Goal: Connect with others: Connect with other users

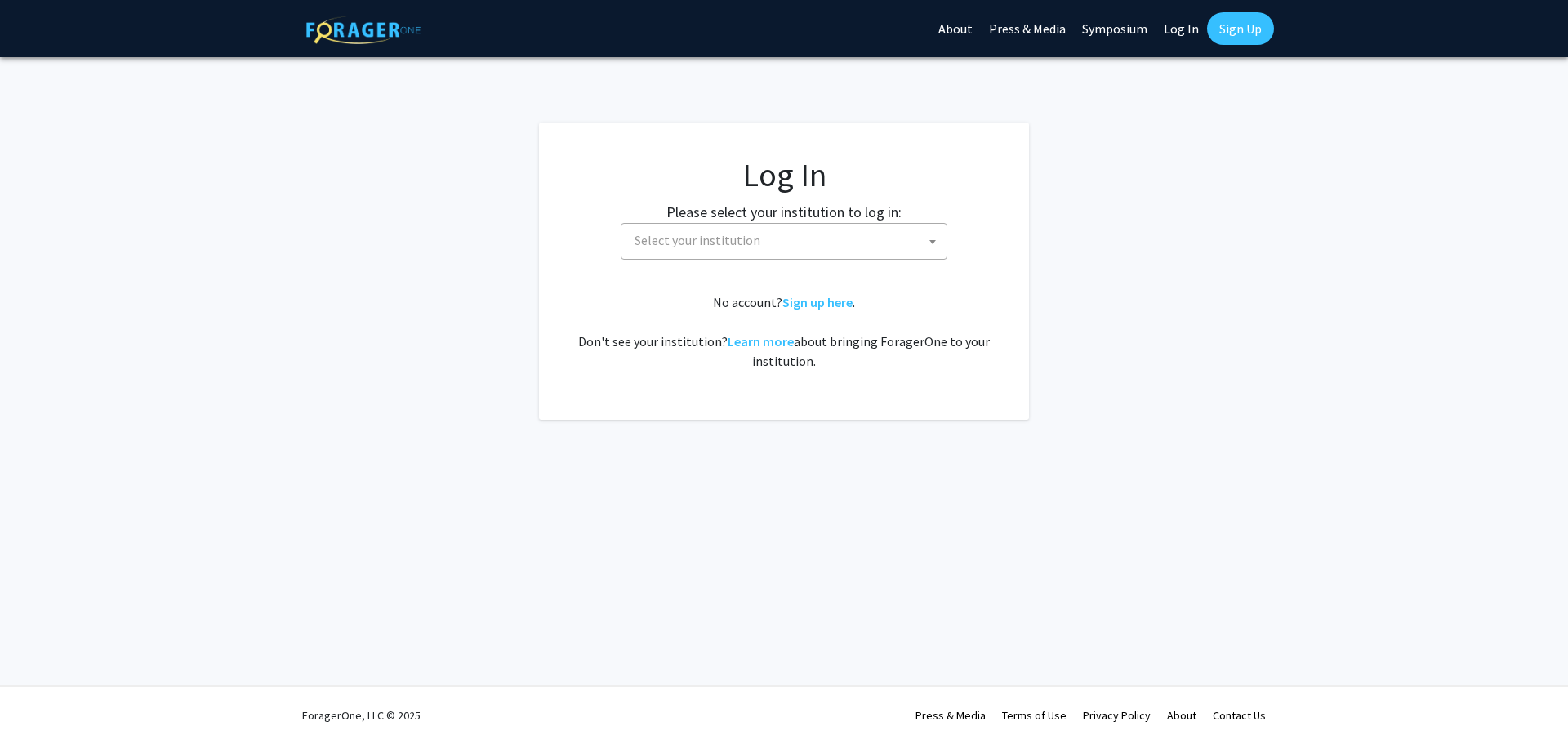
select select
click at [707, 239] on span "Select your institution" at bounding box center [697, 240] width 126 height 16
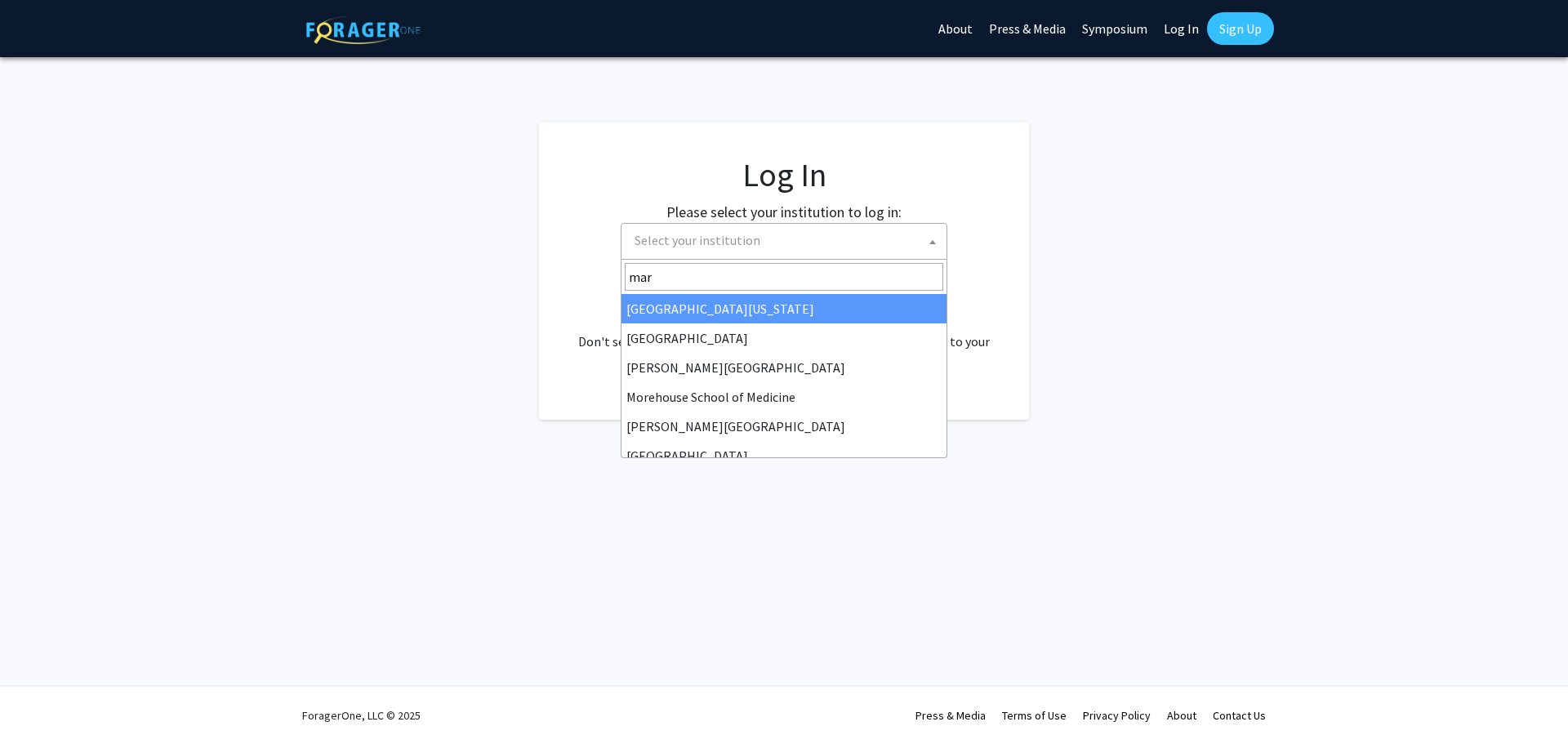
type input "mary"
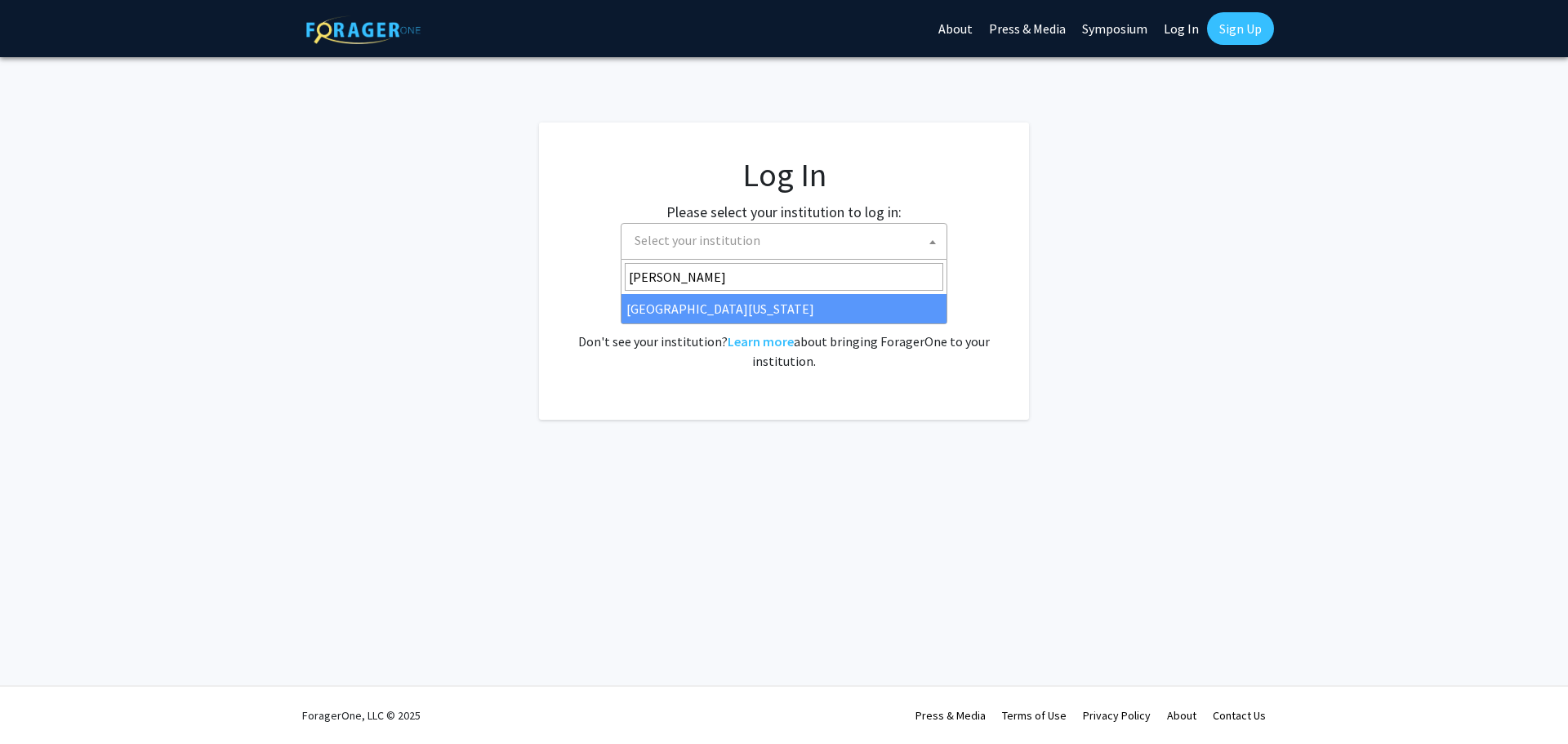
select select "31"
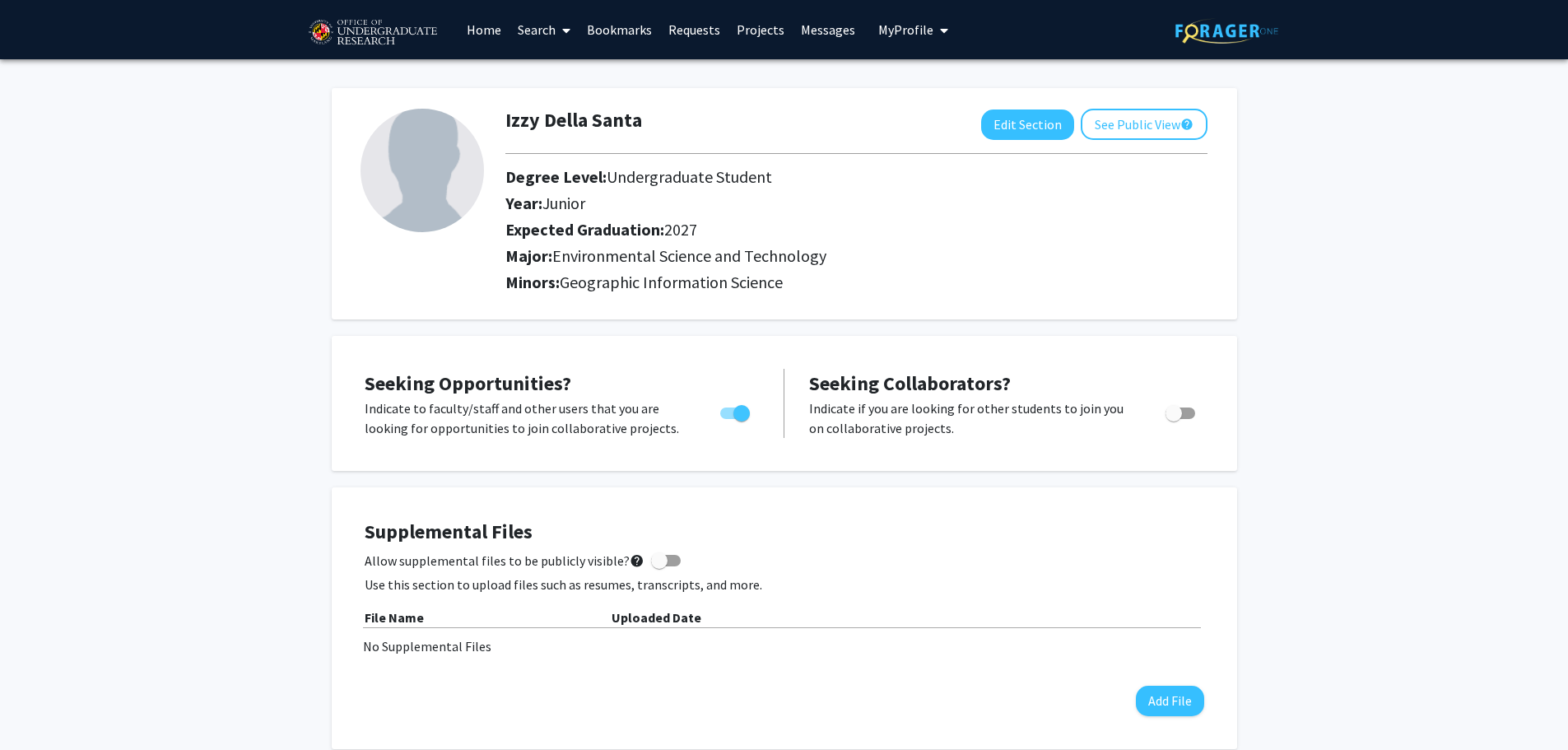
click at [768, 40] on link "Projects" at bounding box center [760, 30] width 64 height 58
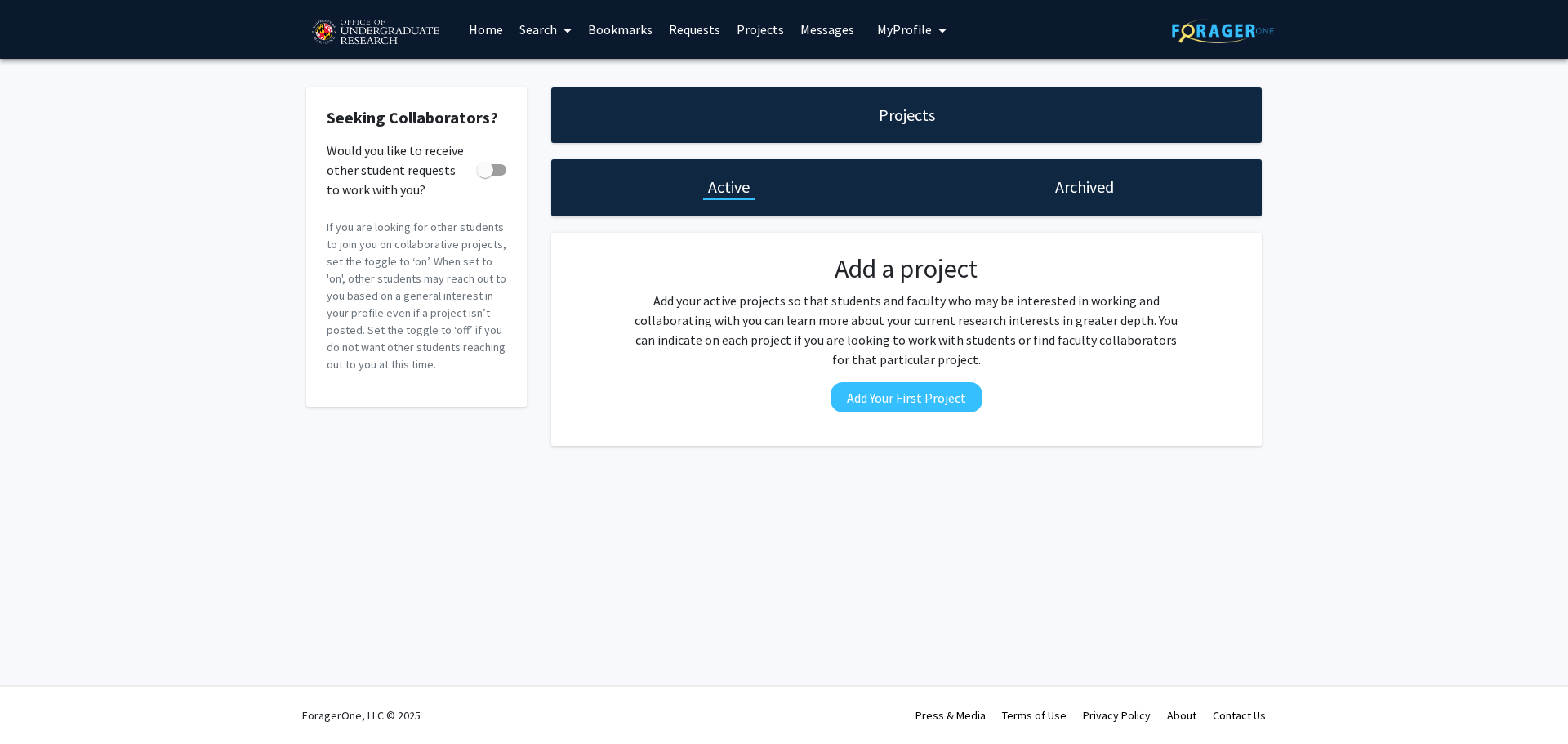
click at [560, 30] on span at bounding box center [564, 31] width 15 height 58
click at [569, 120] on span "Students" at bounding box center [561, 107] width 99 height 33
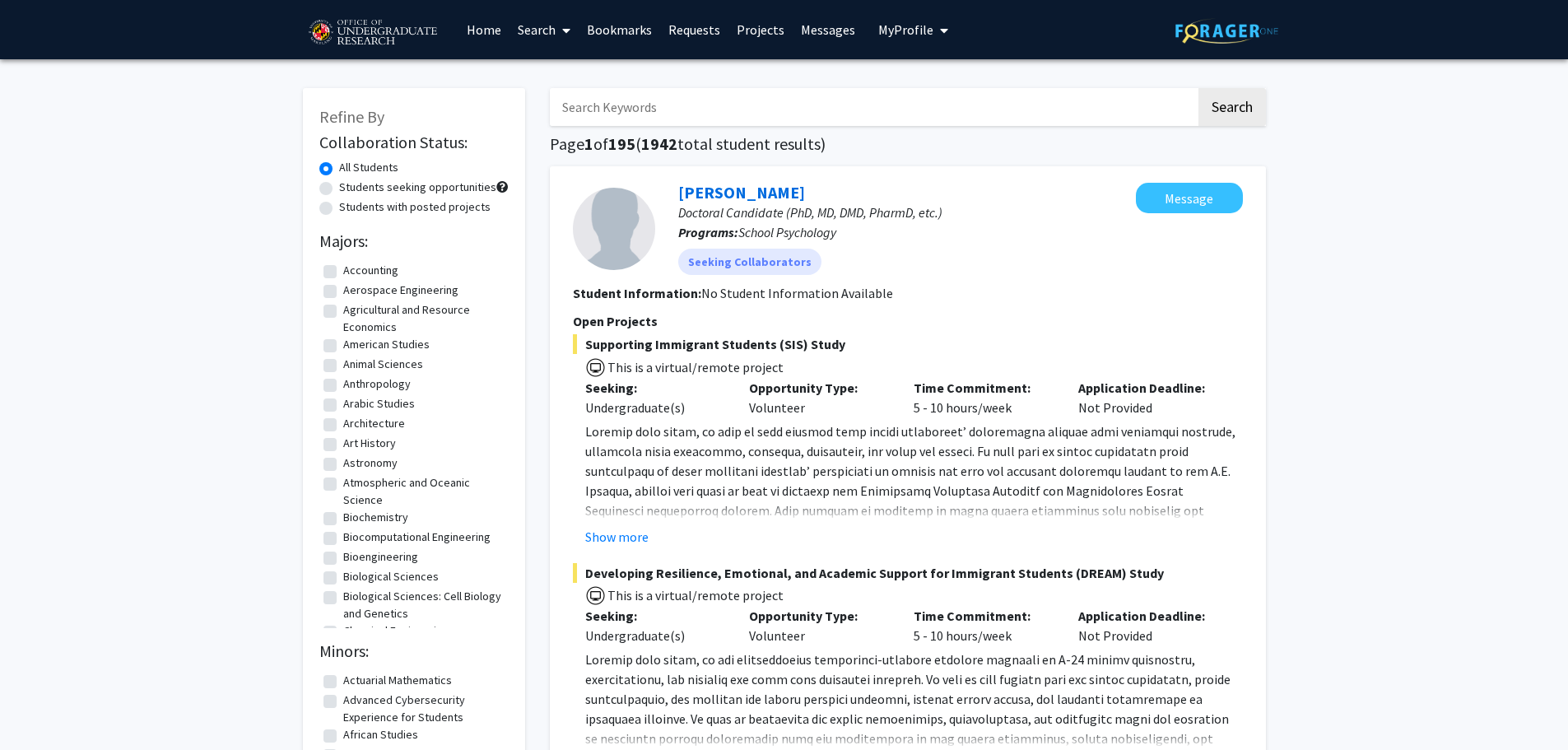
click at [543, 30] on link "Search" at bounding box center [543, 30] width 69 height 58
click at [551, 74] on span "Faculty/Staff" at bounding box center [569, 75] width 121 height 33
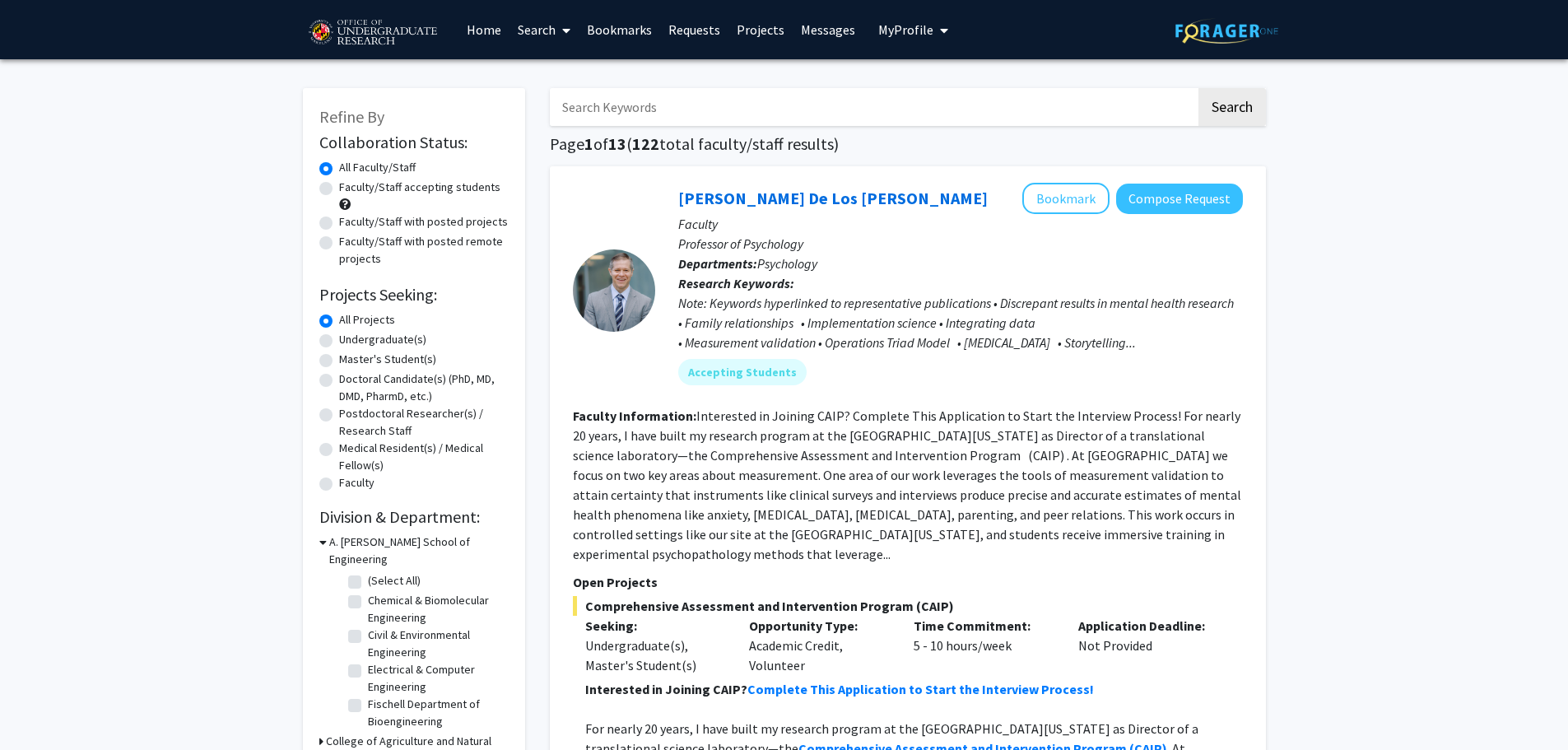
click at [555, 35] on link "Search" at bounding box center [543, 30] width 69 height 58
click at [531, 37] on link "Search" at bounding box center [543, 30] width 69 height 58
click at [571, 109] on span "Students" at bounding box center [559, 108] width 100 height 33
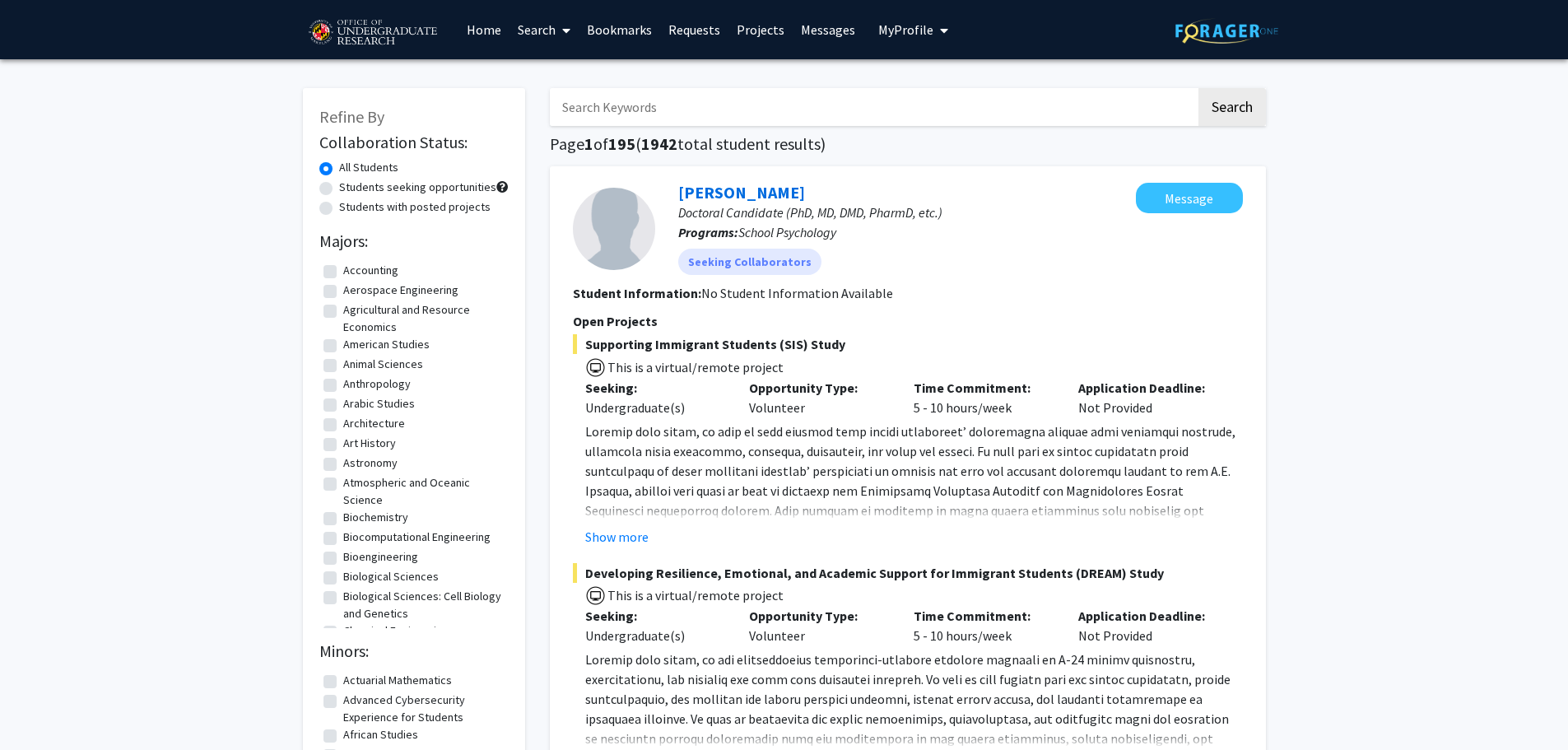
click at [455, 203] on label "Students with posted projects" at bounding box center [414, 206] width 151 height 17
click at [350, 203] on input "Students with posted projects" at bounding box center [344, 203] width 11 height 11
radio input "true"
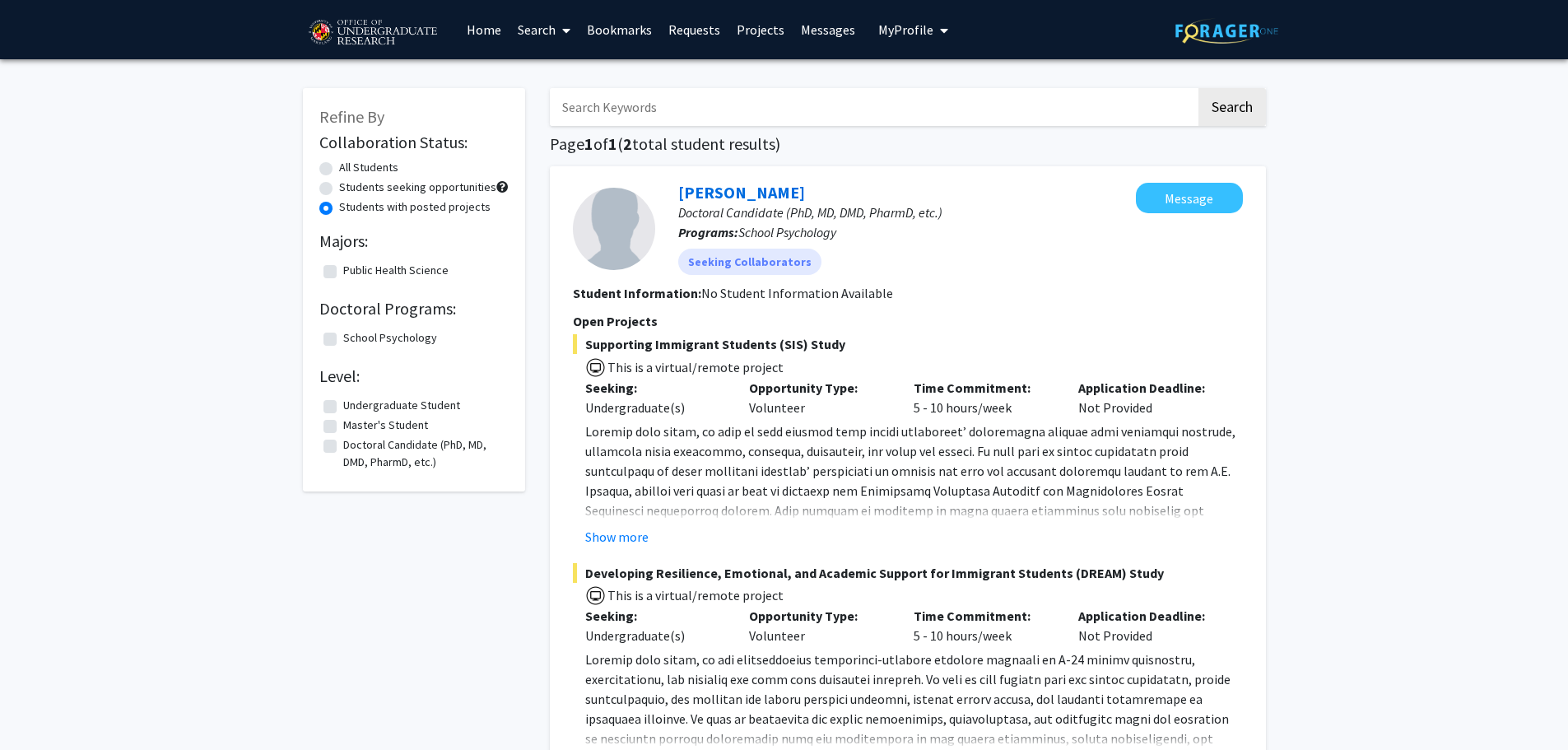
click at [527, 21] on link "Search" at bounding box center [543, 30] width 69 height 58
click at [569, 74] on span "Faculty/Staff" at bounding box center [569, 75] width 121 height 33
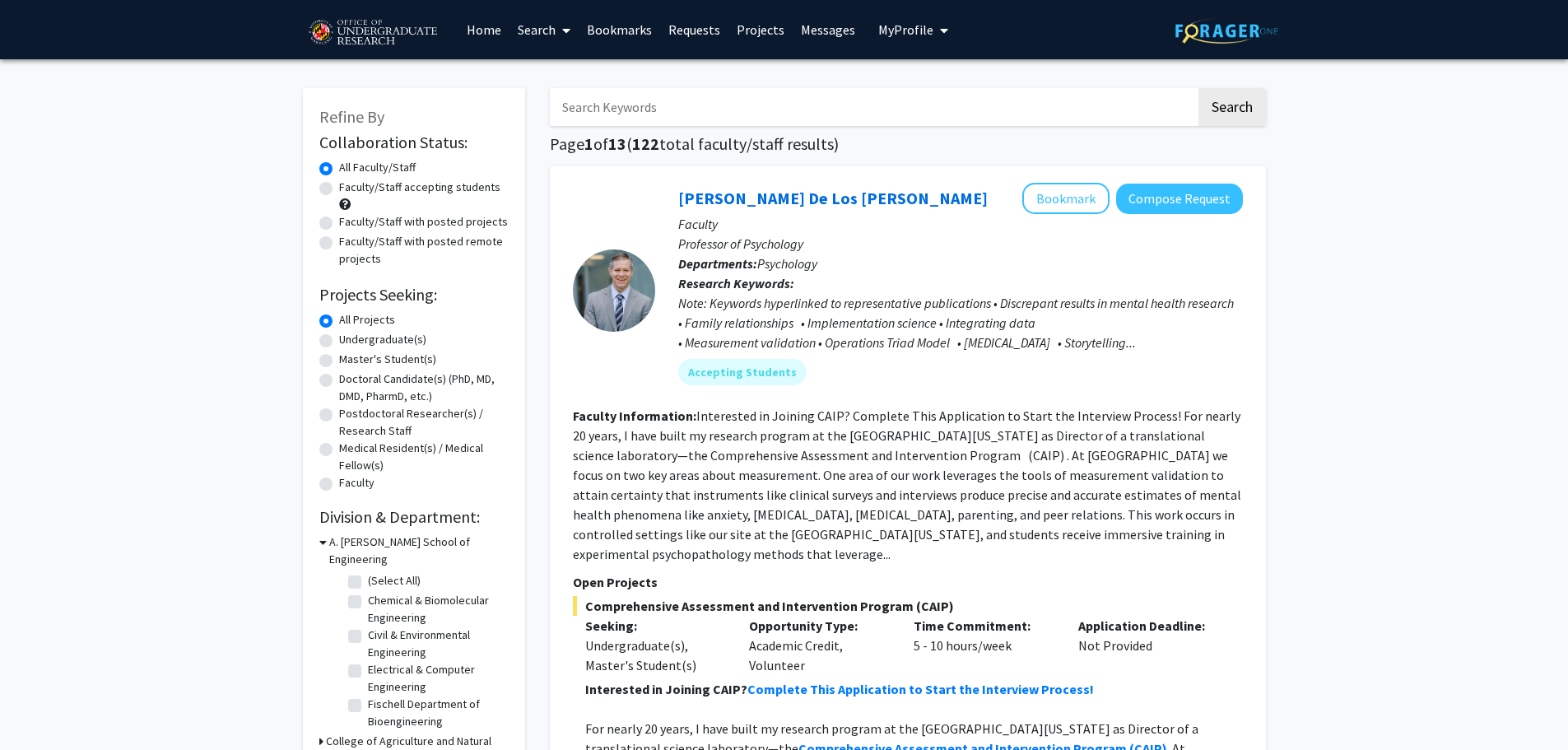
click at [439, 189] on label "Faculty/Staff accepting students" at bounding box center [419, 187] width 161 height 17
click at [350, 189] on input "Faculty/Staff accepting students" at bounding box center [344, 184] width 11 height 11
radio input "true"
click at [475, 248] on label "Faculty/Staff with posted remote projects" at bounding box center [424, 250] width 170 height 35
click at [350, 244] on input "Faculty/Staff with posted remote projects" at bounding box center [344, 238] width 11 height 11
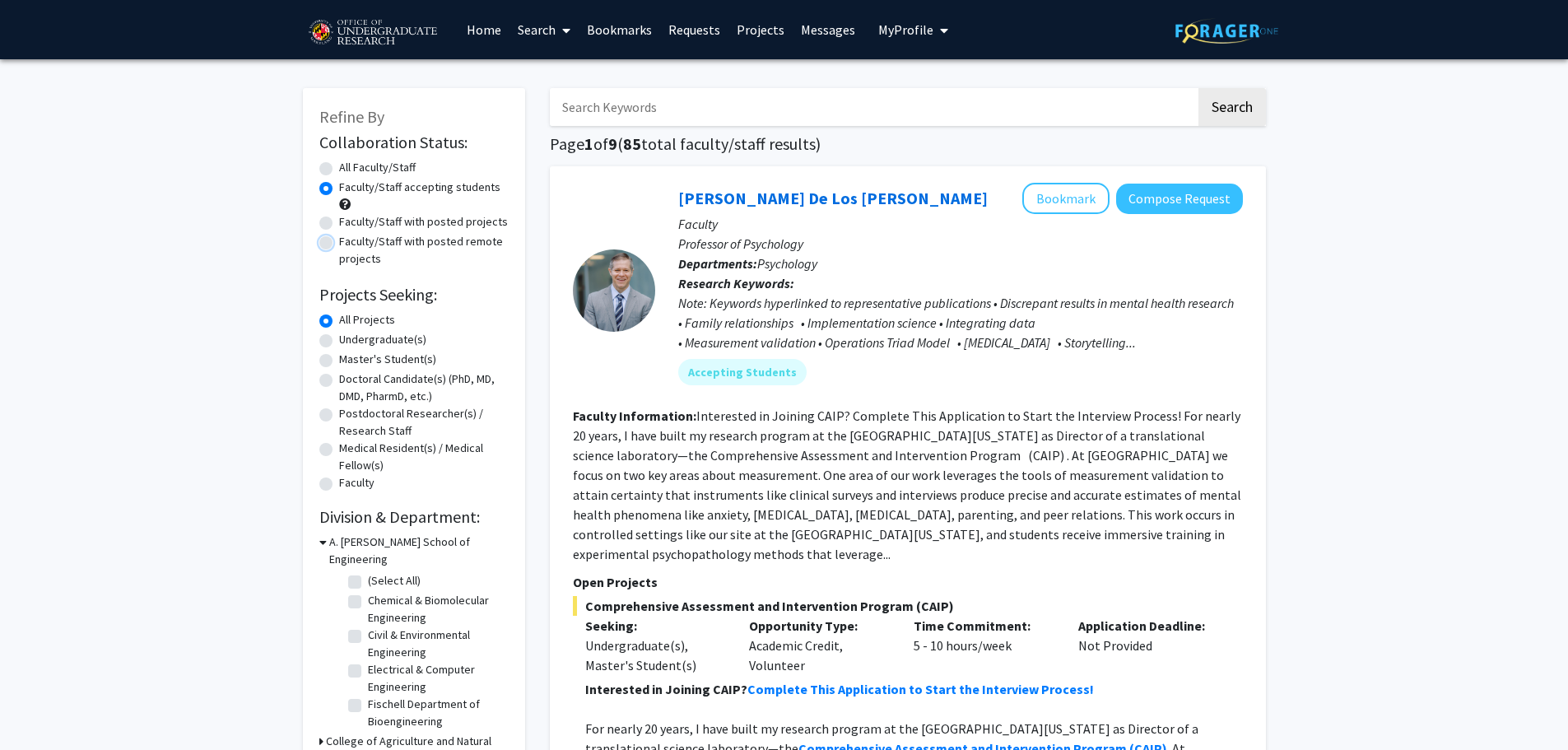
radio input "true"
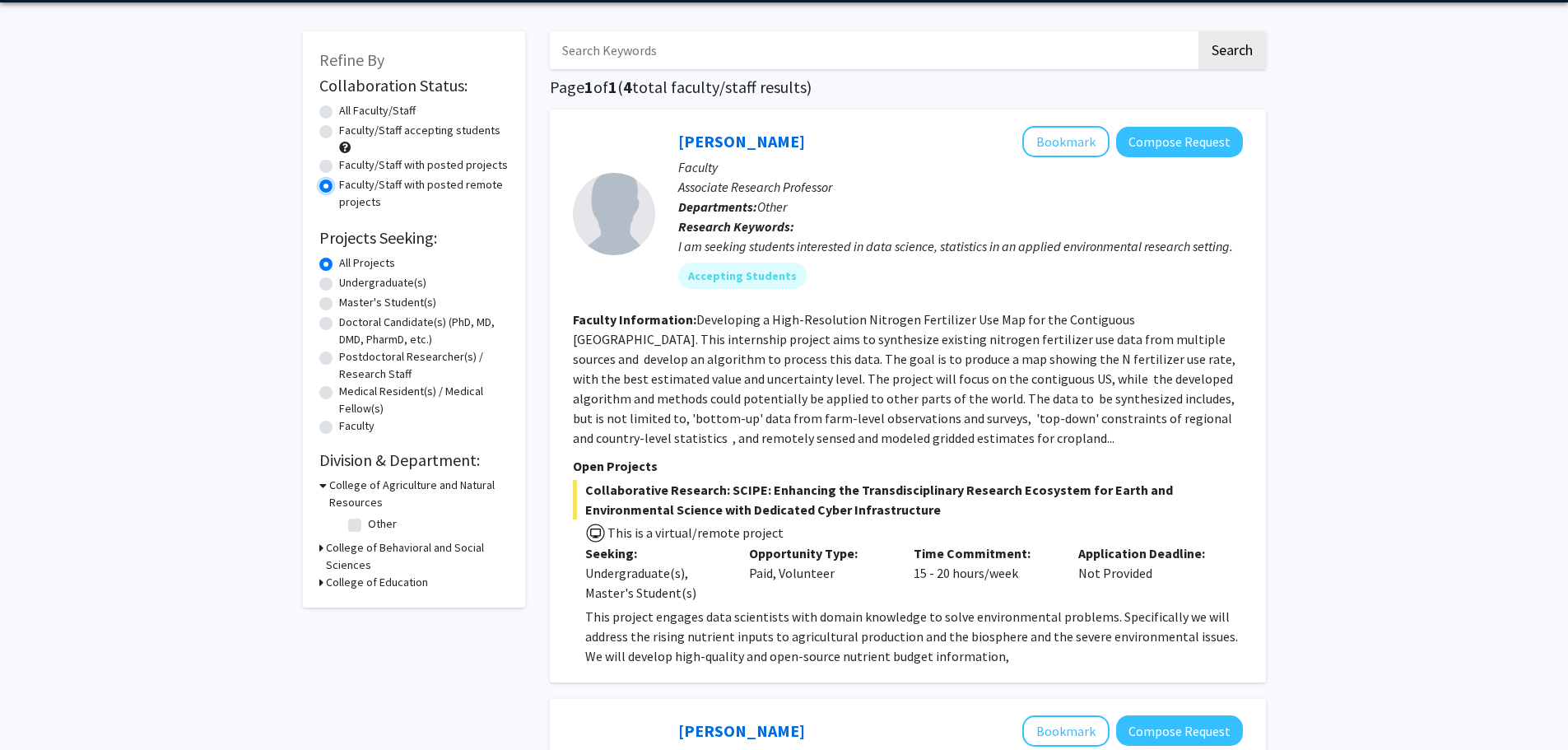
scroll to position [82, 0]
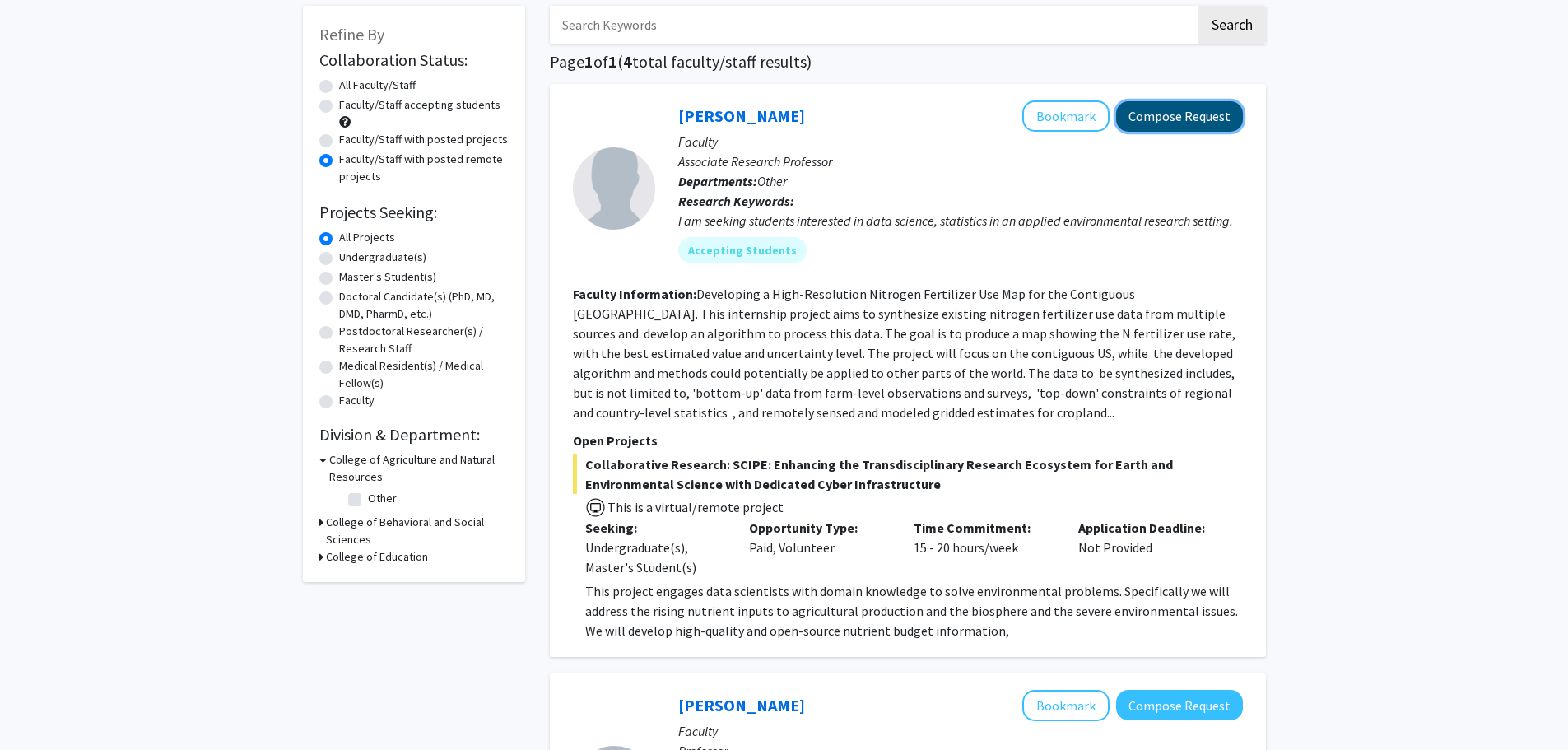
click at [1209, 123] on button "Compose Request" at bounding box center [1179, 116] width 127 height 30
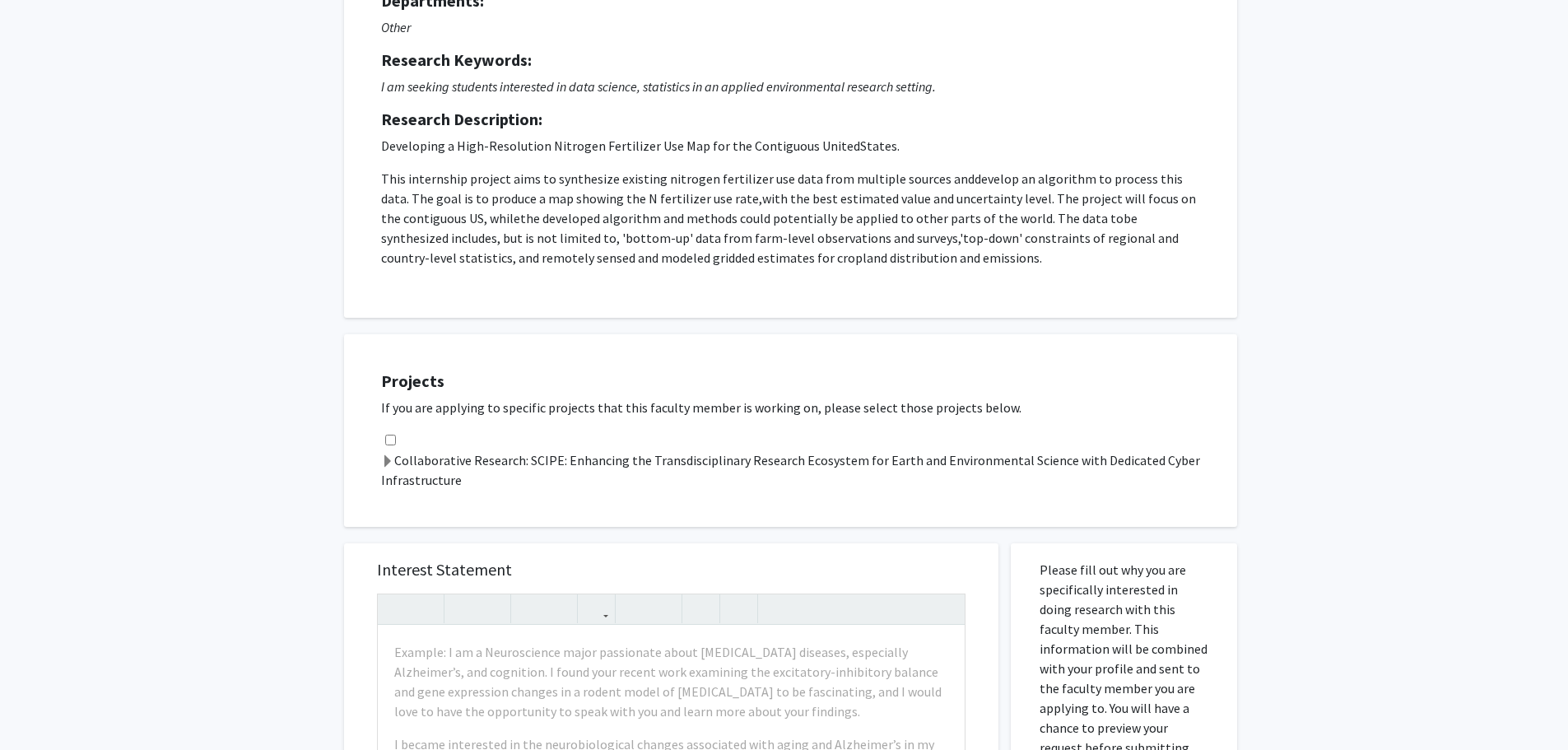
scroll to position [247, 0]
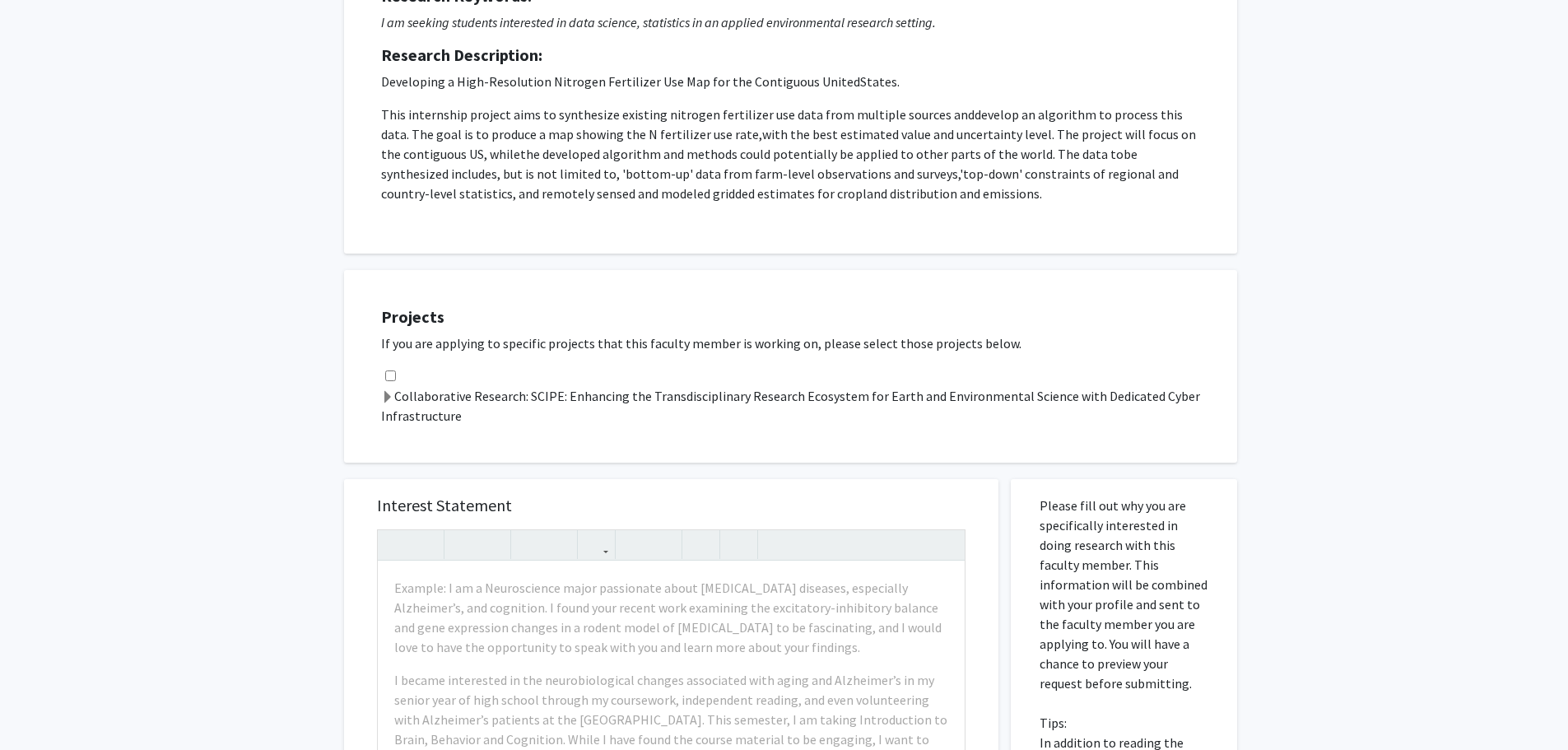
click at [398, 369] on div "Collaborative Research: SCIPE: Enhancing the Transdisciplinary Research Ecosyst…" at bounding box center [800, 395] width 839 height 59
click at [395, 375] on input "checkbox" at bounding box center [390, 375] width 11 height 11
checkbox input "true"
click at [888, 402] on label "Collaborative Research: SCIPE: Enhancing the Transdisciplinary Research Ecosyst…" at bounding box center [800, 406] width 839 height 40
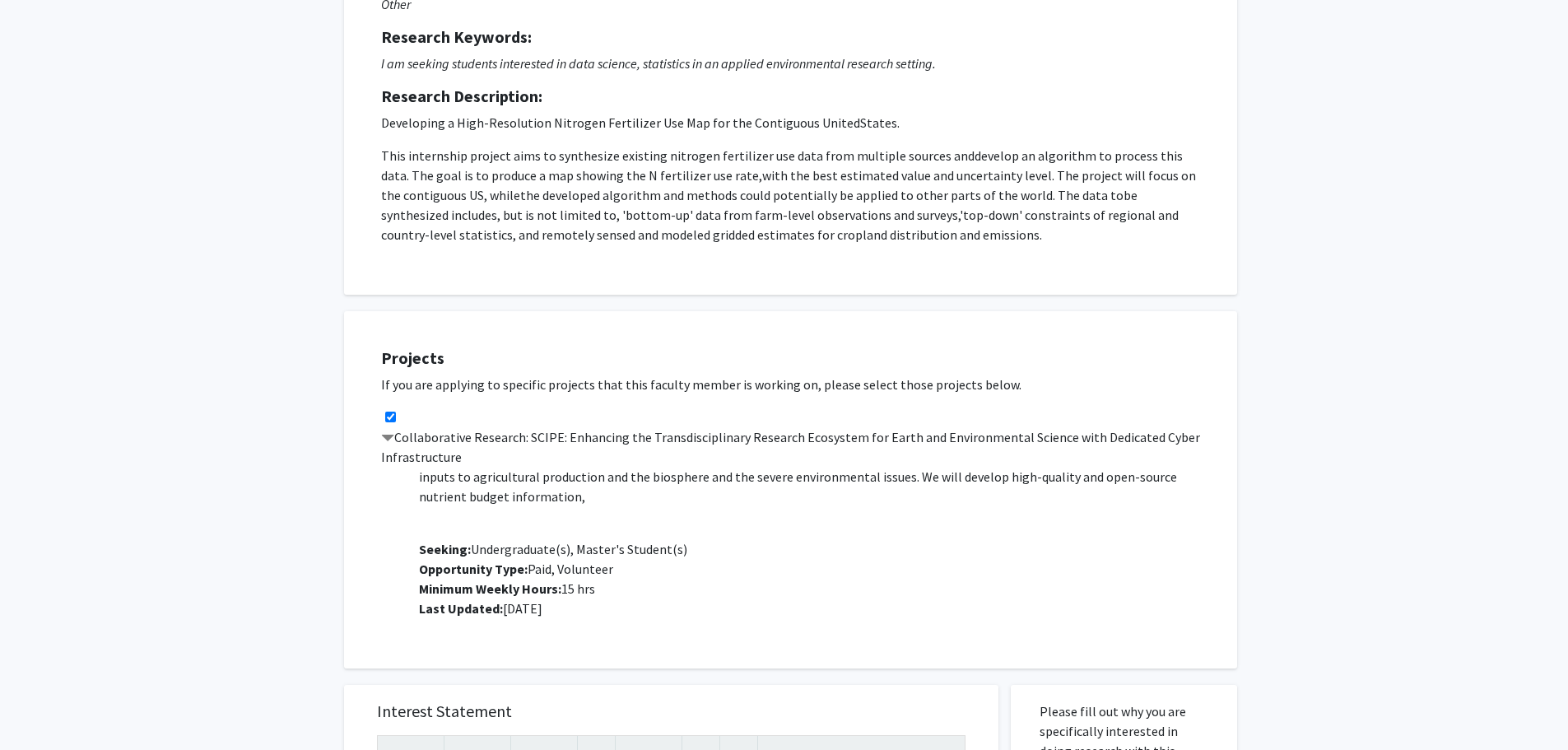
scroll to position [0, 0]
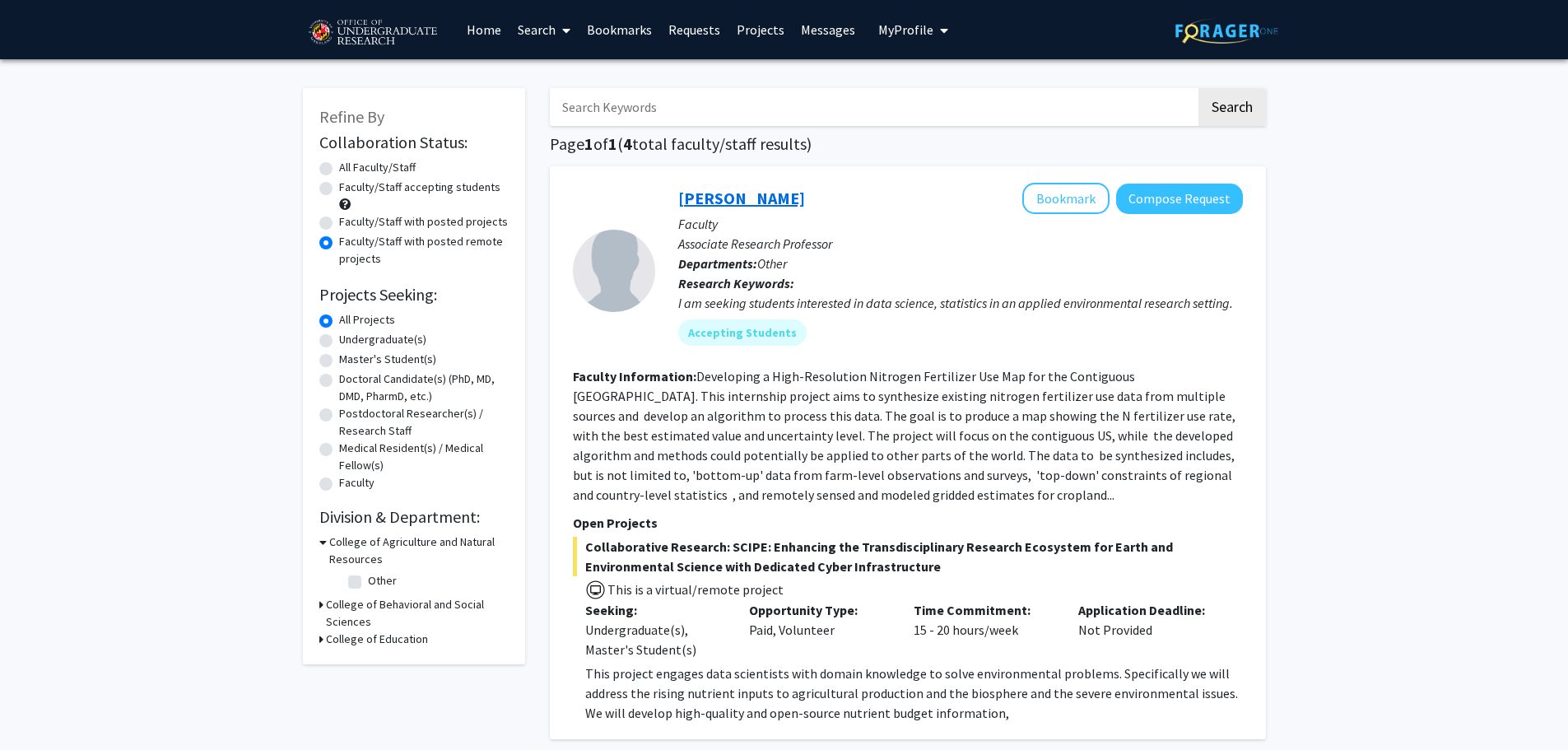
click at [710, 199] on link "Dong Liang" at bounding box center [741, 198] width 127 height 21
click at [387, 167] on label "All Faculty/Staff" at bounding box center [377, 167] width 77 height 17
click at [350, 167] on input "All Faculty/Staff" at bounding box center [344, 164] width 11 height 11
radio input "true"
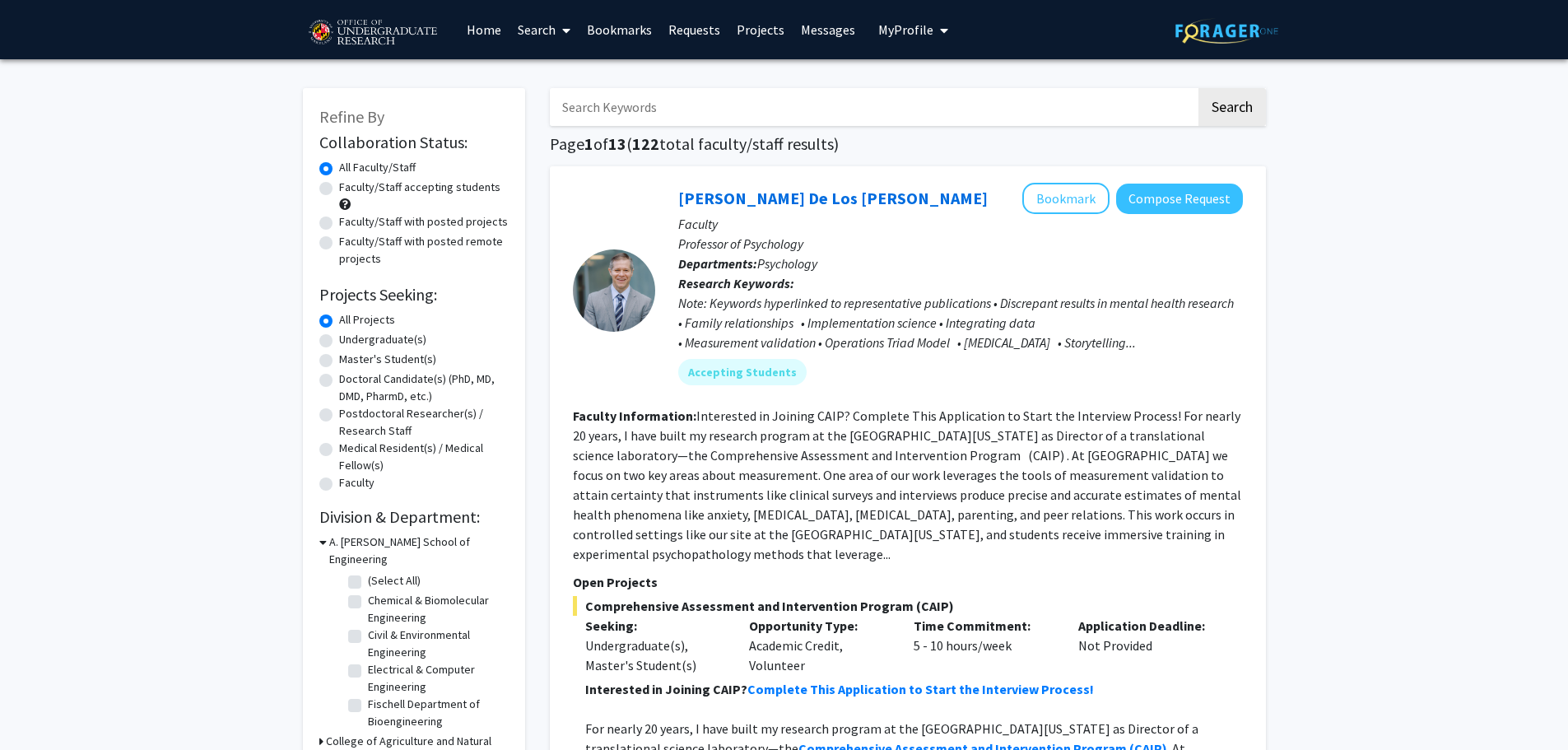
click at [398, 334] on label "Undergraduate(s)" at bounding box center [382, 339] width 87 height 17
click at [350, 334] on input "Undergraduate(s)" at bounding box center [344, 336] width 11 height 11
radio input "true"
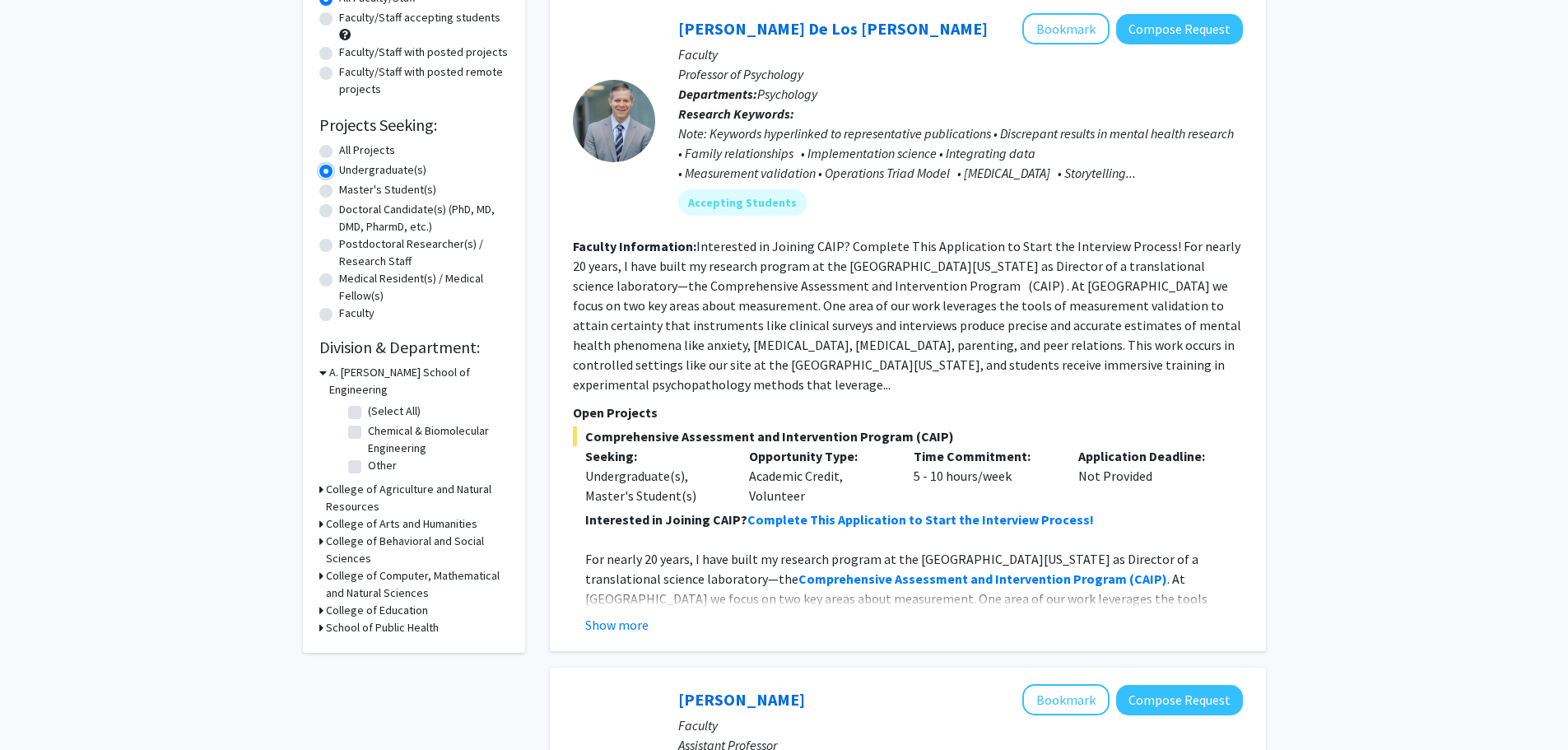
scroll to position [179, 0]
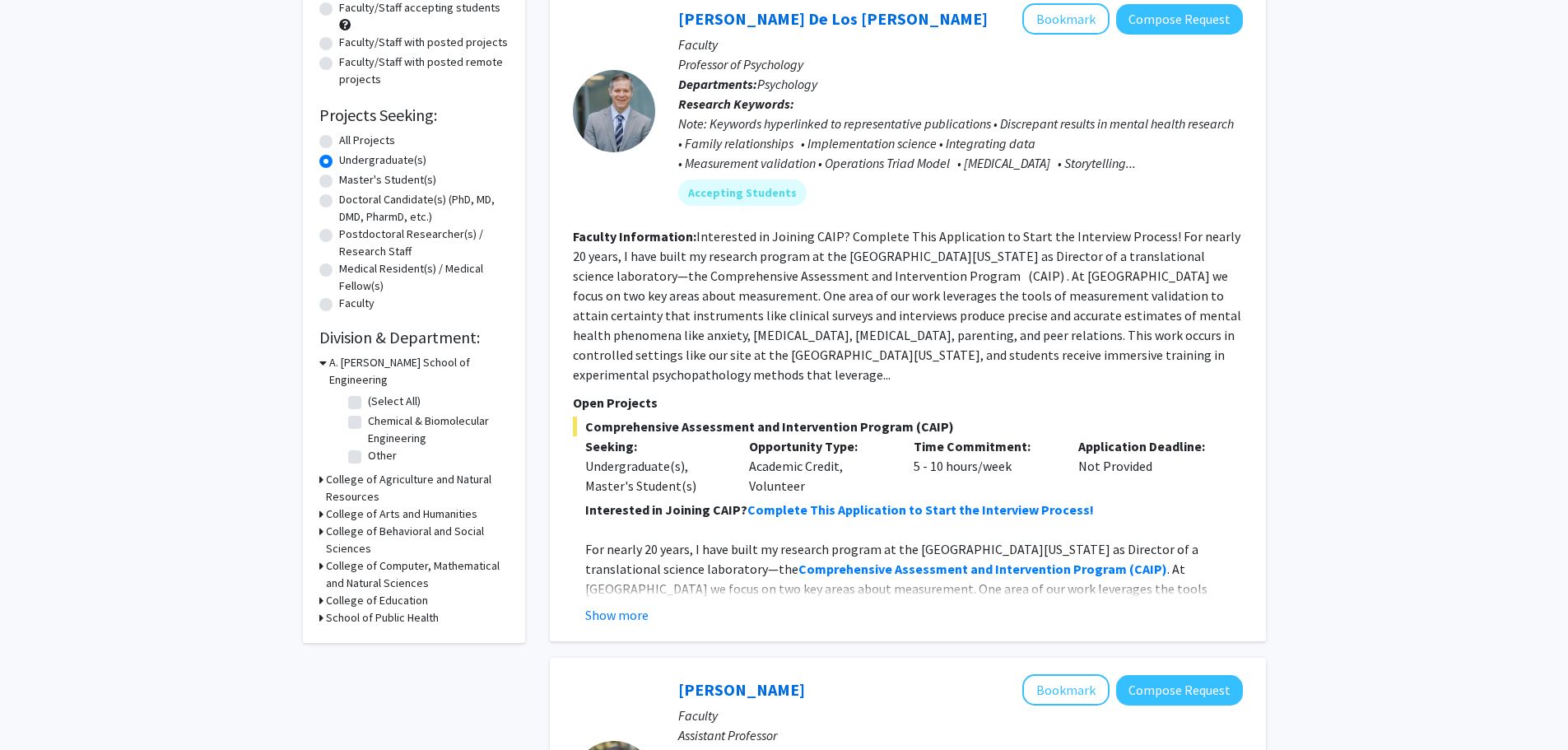
click at [368, 393] on label "(Select All)" at bounding box center [394, 401] width 53 height 17
click at [368, 393] on input "(Select All)" at bounding box center [373, 398] width 11 height 11
checkbox input "true"
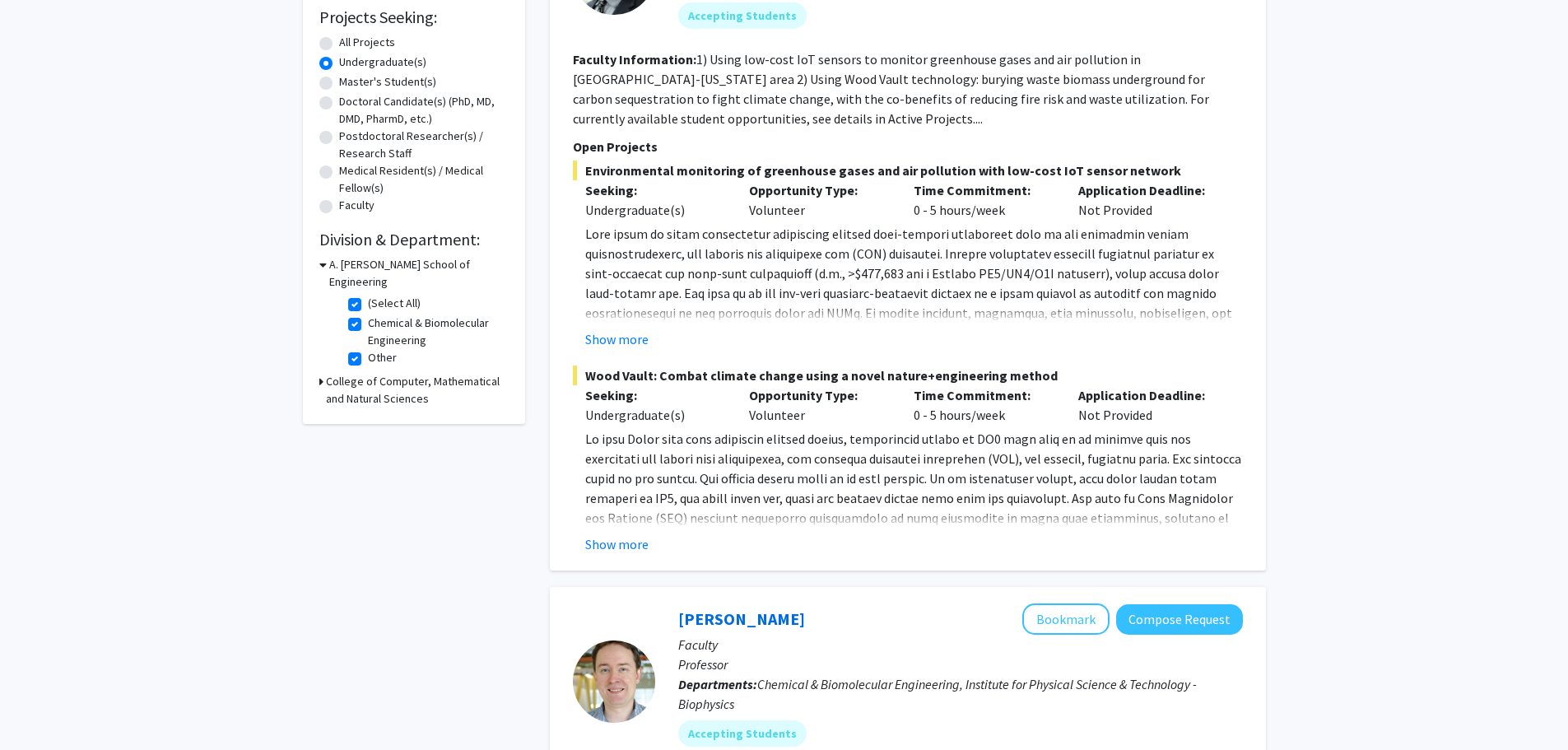
scroll to position [165, 0]
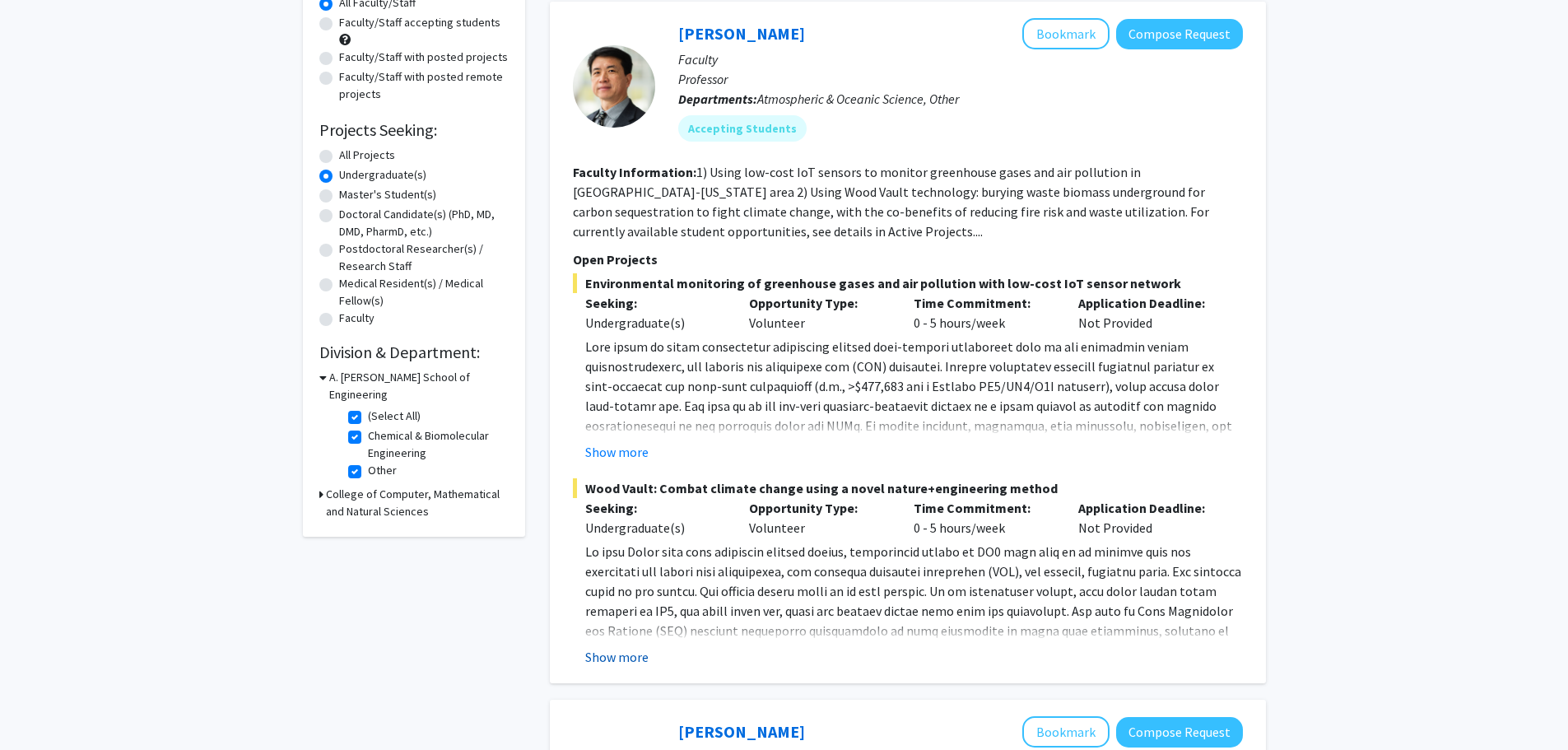
click at [619, 658] on button "Show more" at bounding box center [616, 657] width 63 height 20
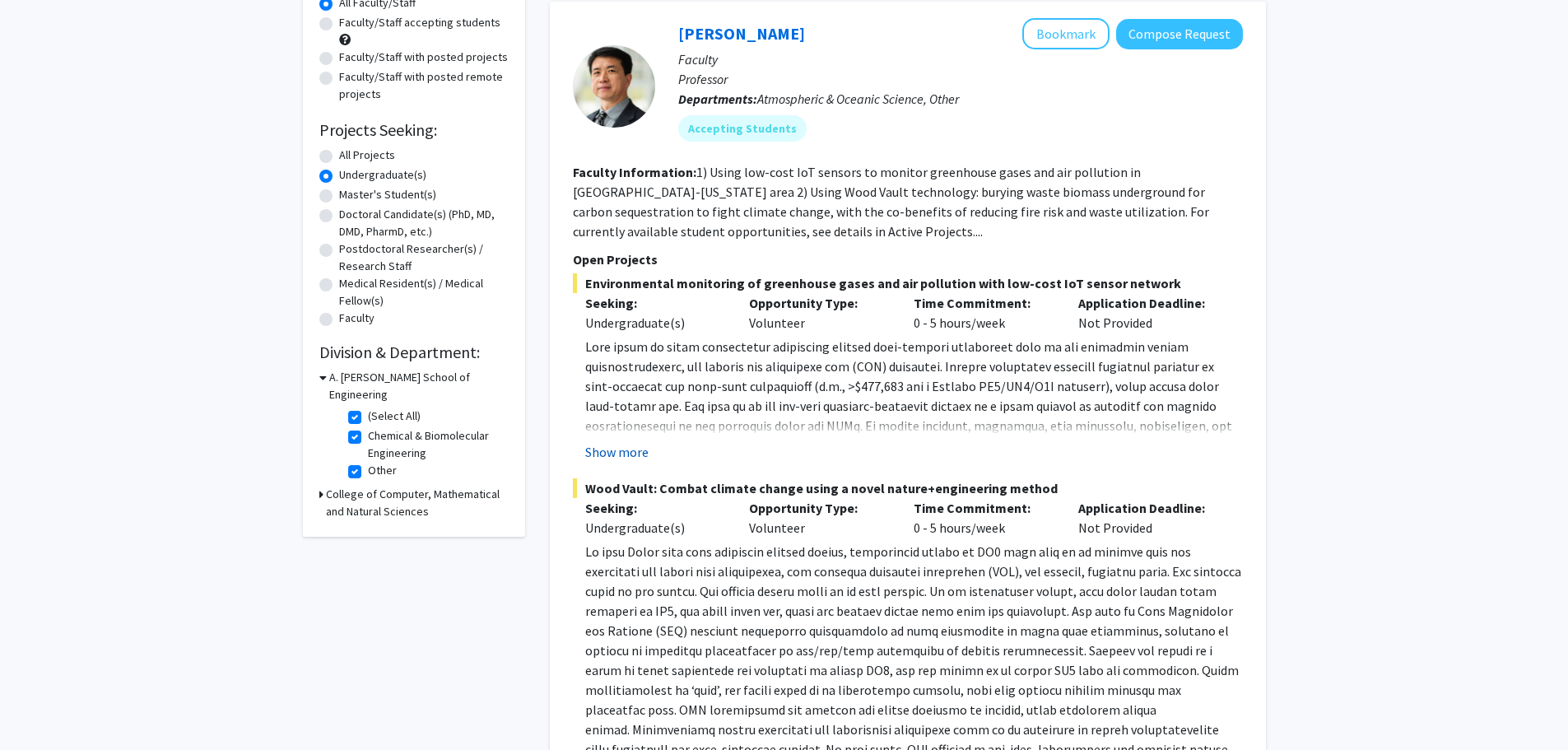
click at [622, 448] on button "Show more" at bounding box center [616, 452] width 63 height 20
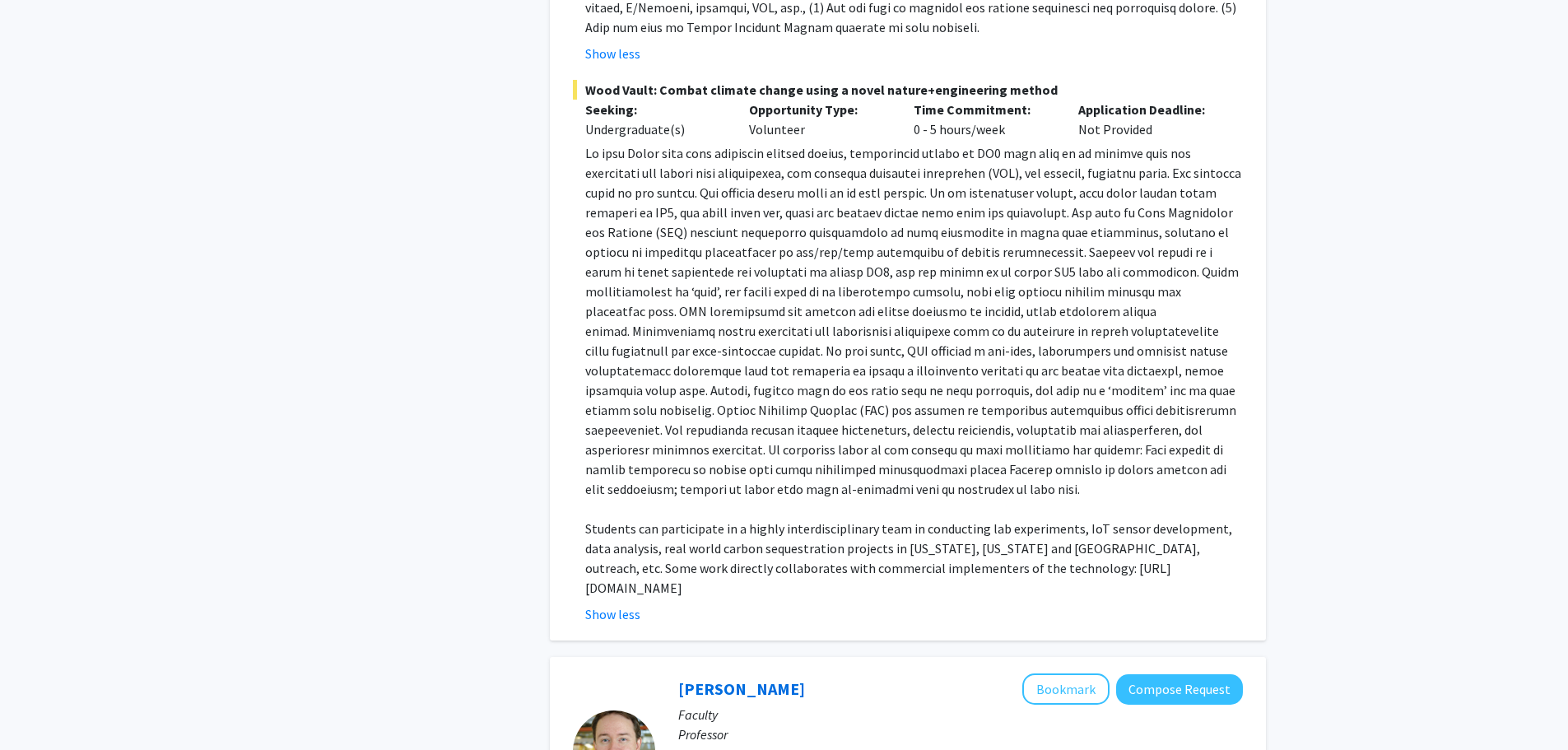
scroll to position [0, 0]
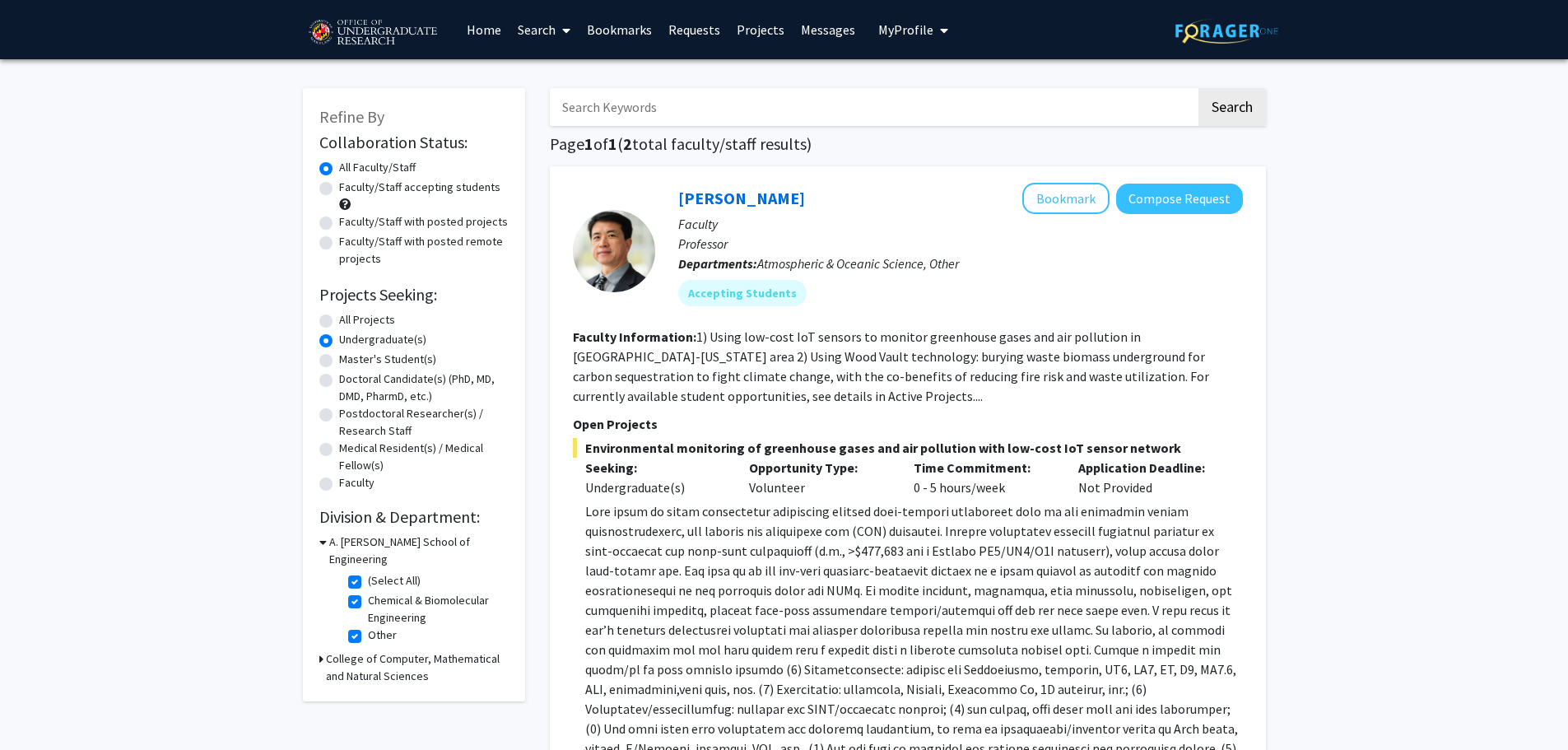
click at [366, 543] on h3 "A. James Clark School of Engineering" at bounding box center [418, 550] width 179 height 35
click at [366, 543] on h3 "A. James Clark School of Engineering" at bounding box center [417, 550] width 183 height 35
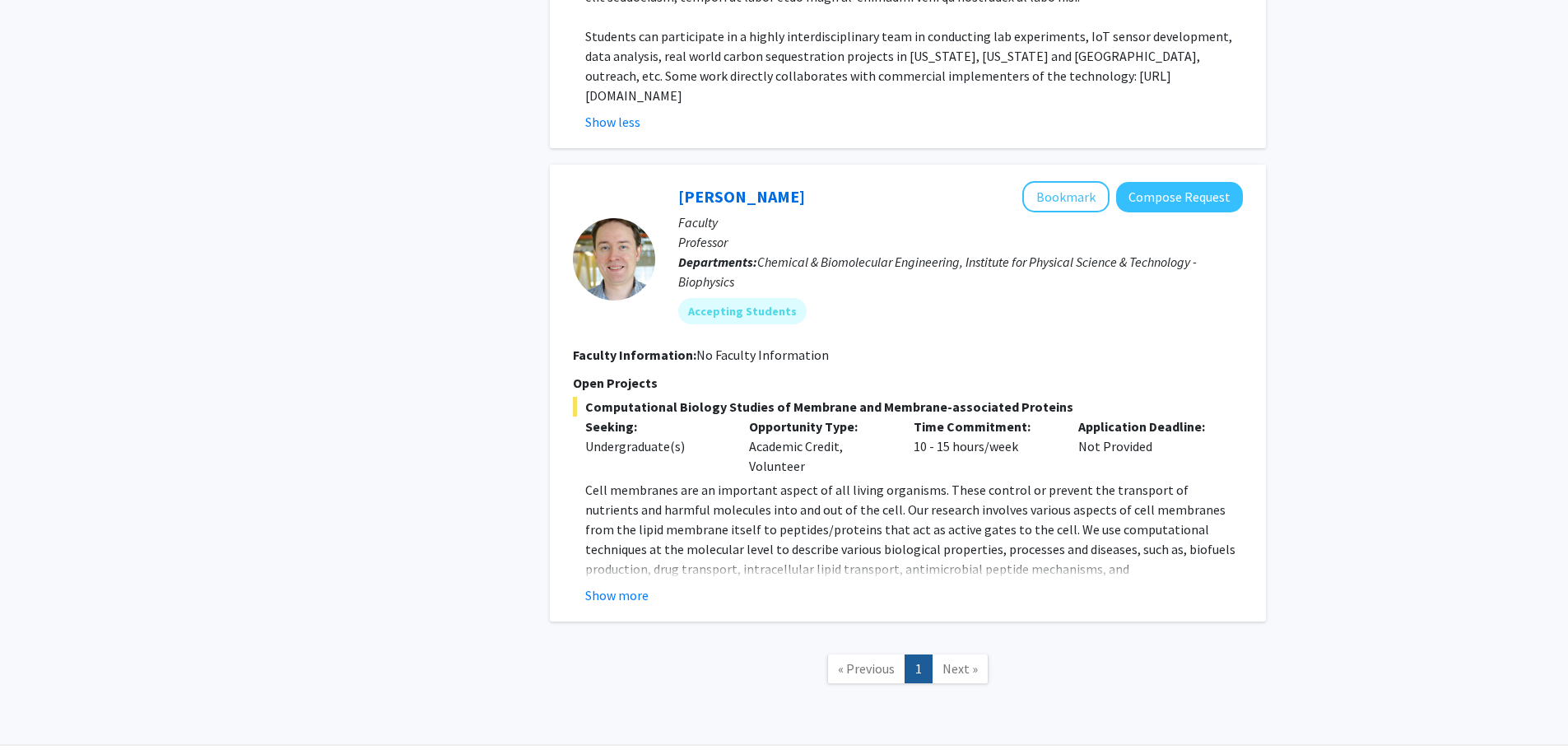
scroll to position [1235, 0]
click at [612, 584] on button "Show more" at bounding box center [616, 594] width 63 height 20
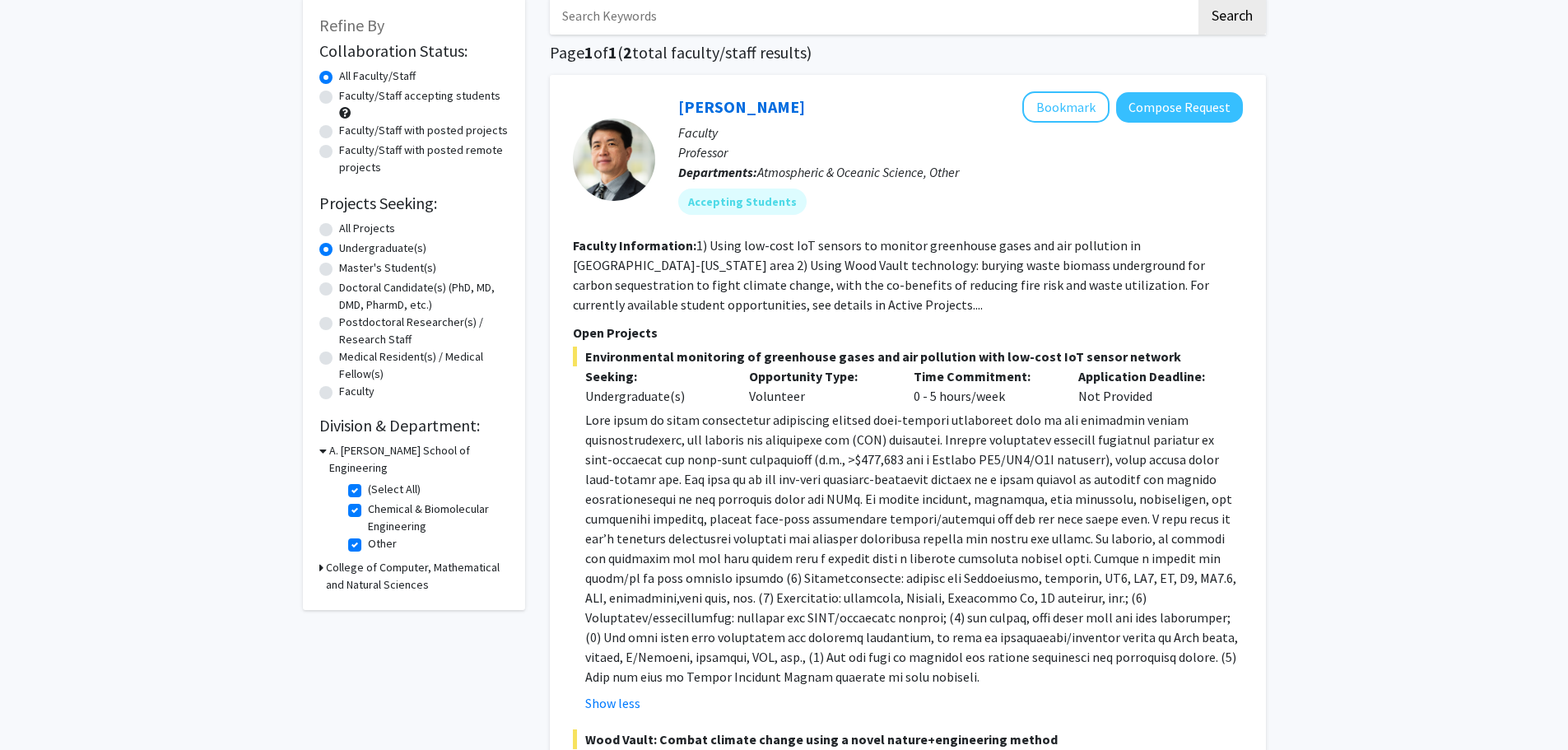
scroll to position [82, 0]
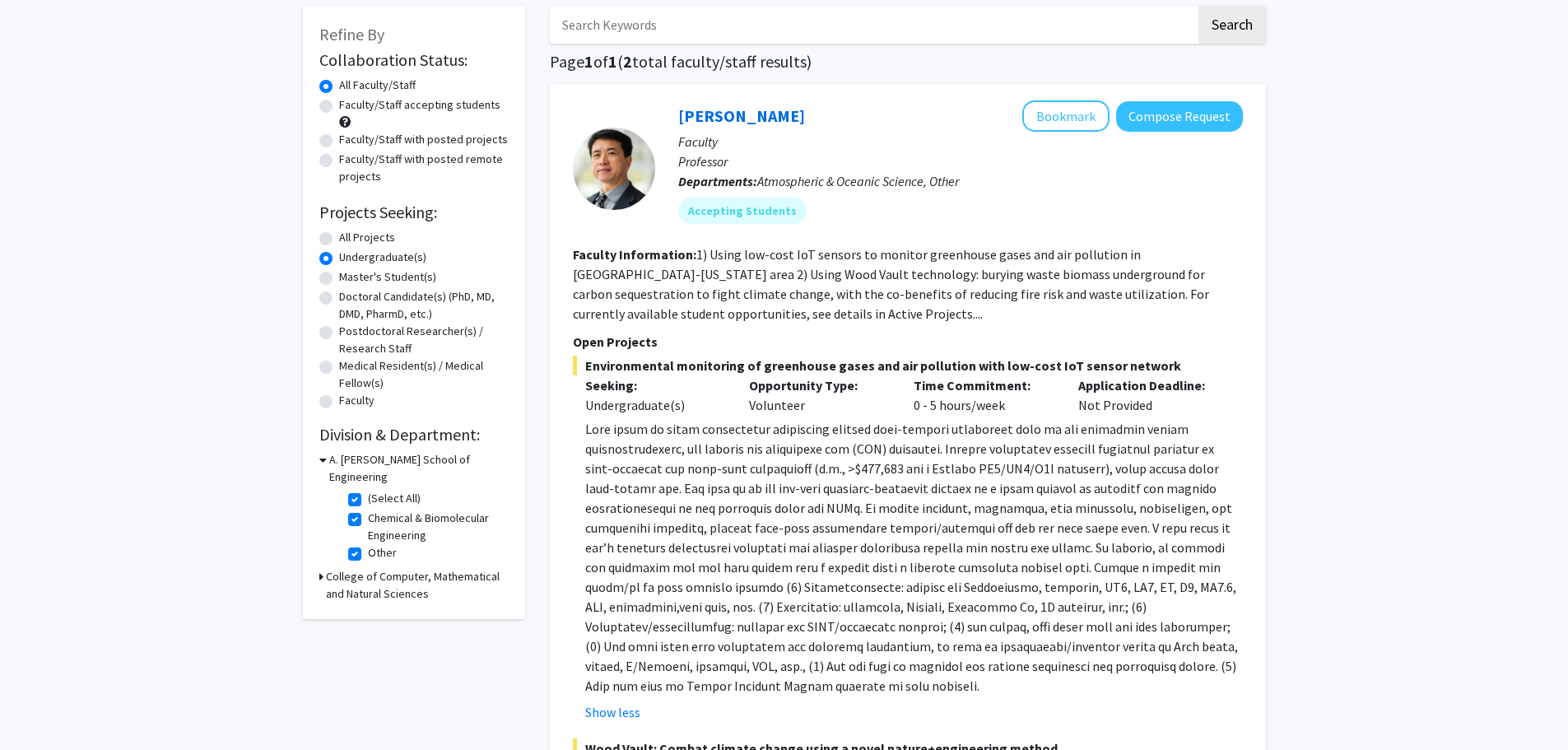
click at [368, 490] on label "(Select All)" at bounding box center [394, 498] width 53 height 17
click at [368, 490] on input "(Select All)" at bounding box center [373, 495] width 11 height 11
checkbox input "false"
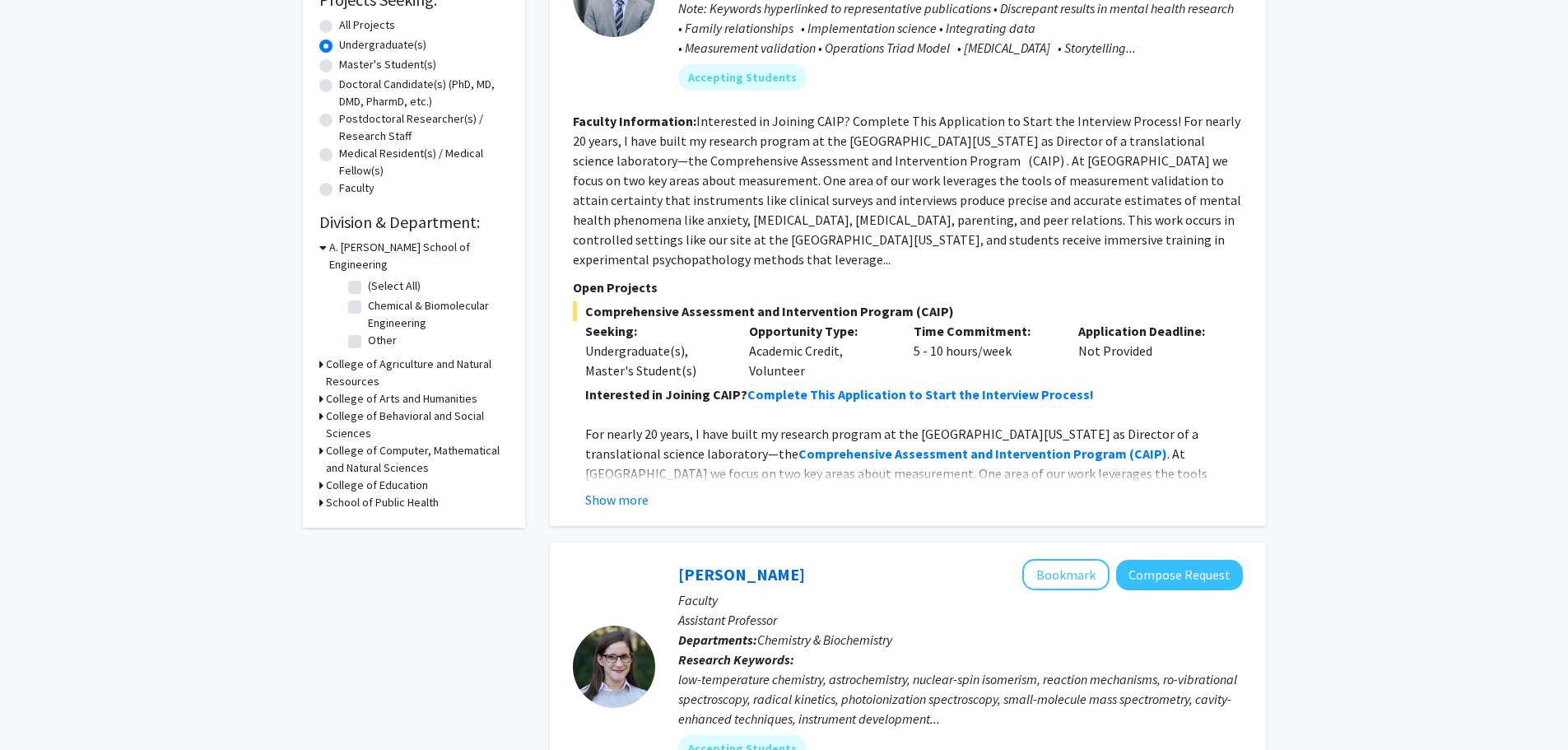
scroll to position [329, 0]
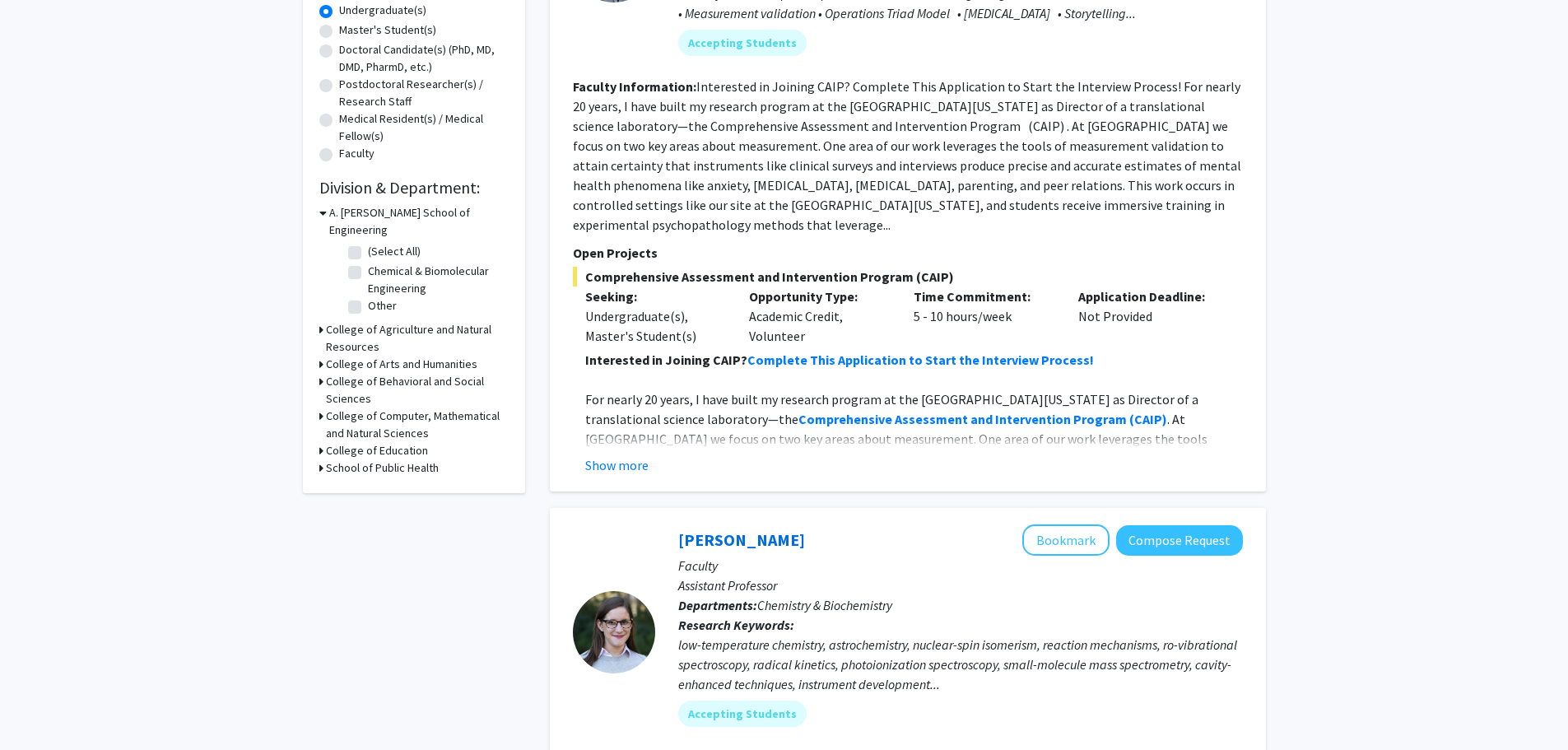
click at [452, 321] on h3 "College of Agriculture and Natural Resources" at bounding box center [417, 338] width 183 height 35
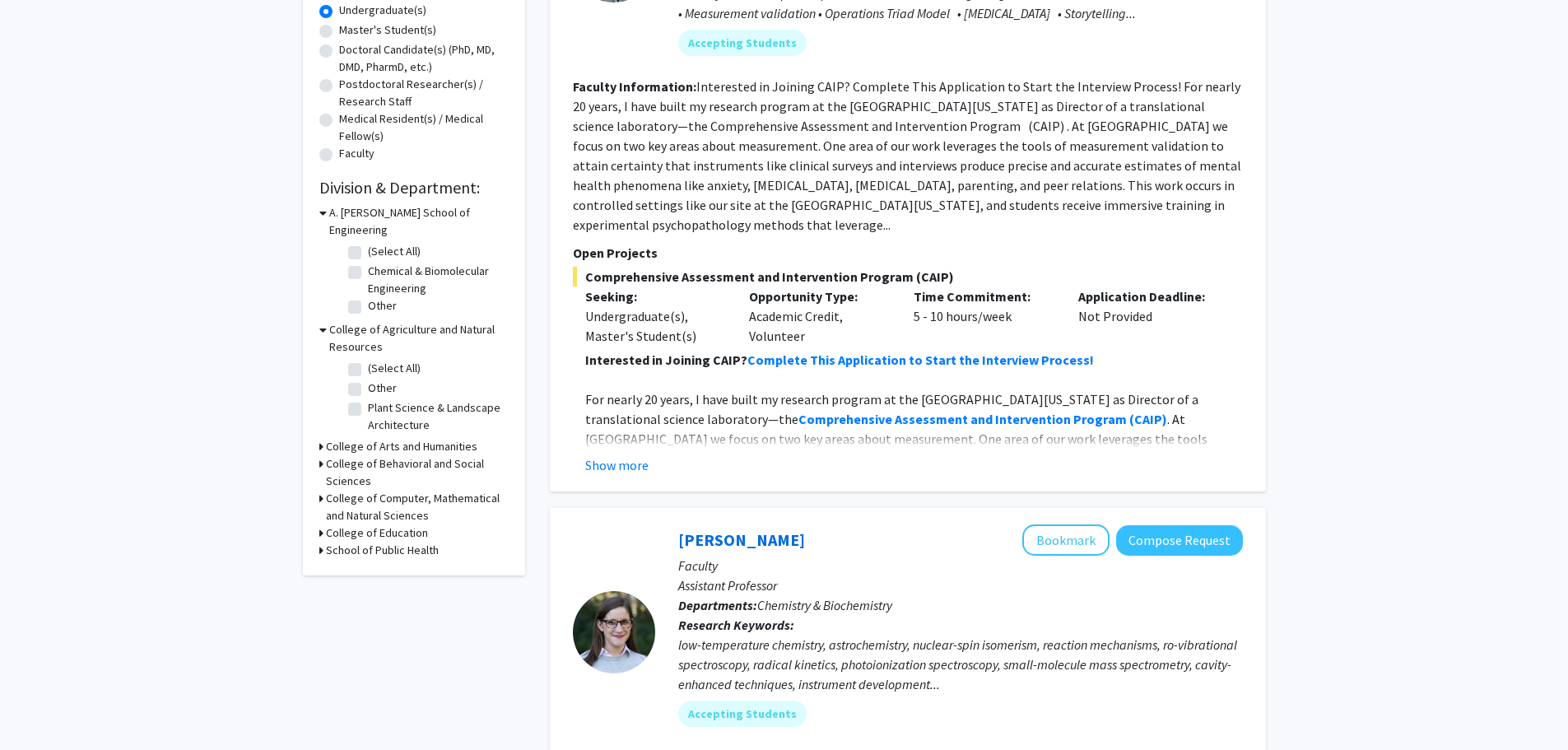
click at [368, 360] on label "(Select All)" at bounding box center [394, 368] width 53 height 17
click at [368, 360] on input "(Select All)" at bounding box center [373, 365] width 11 height 11
checkbox input "true"
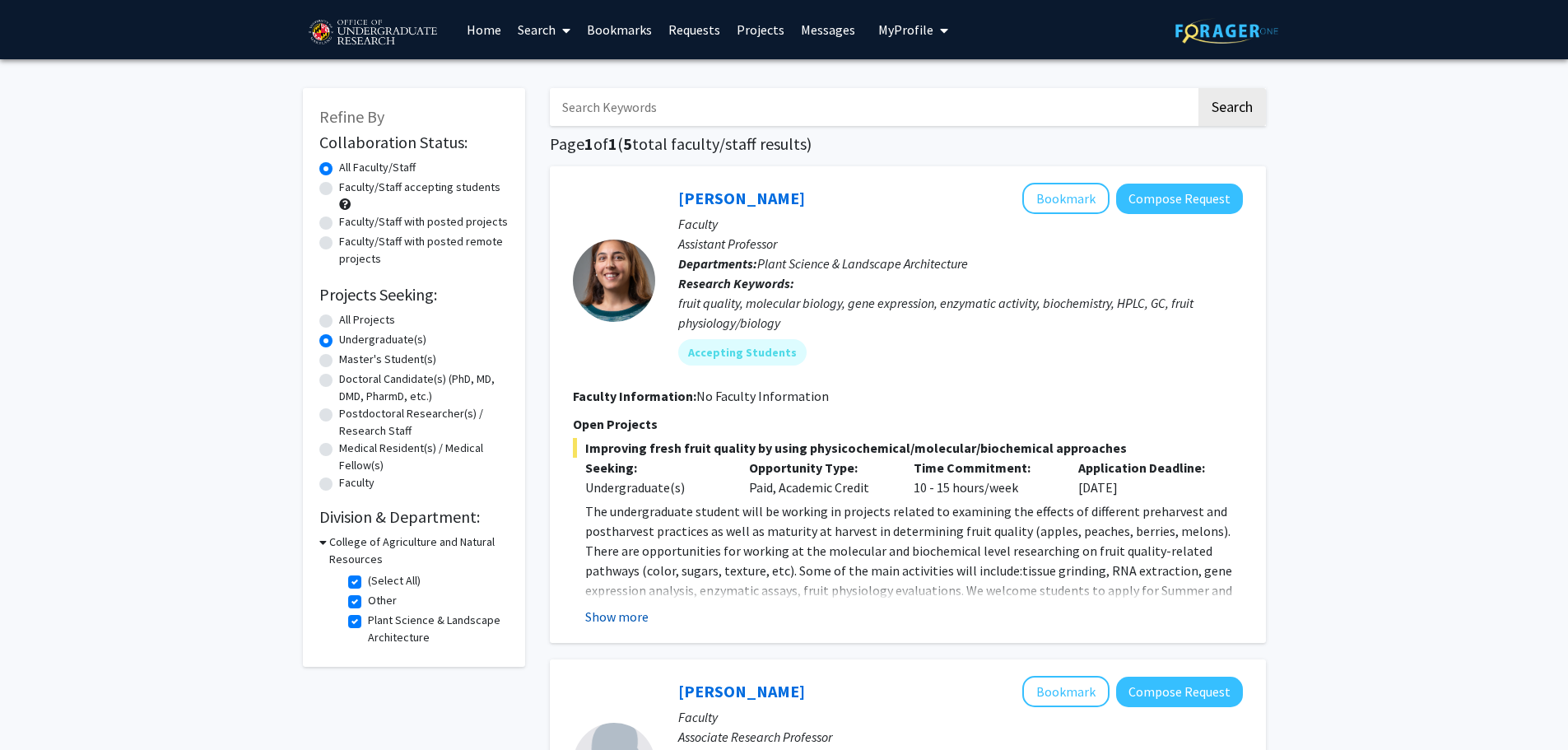
click at [615, 610] on button "Show more" at bounding box center [616, 617] width 63 height 20
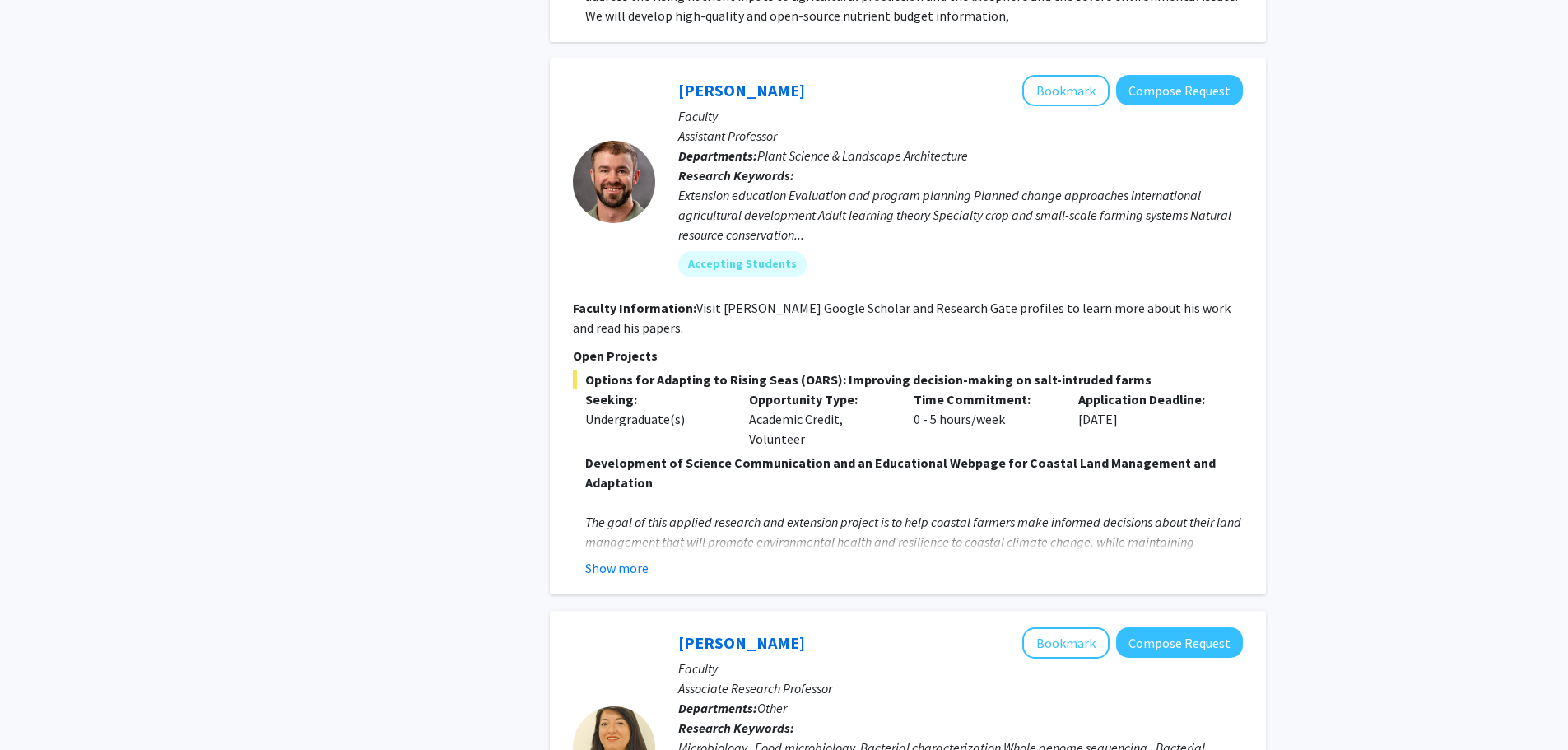
scroll to position [1481, 0]
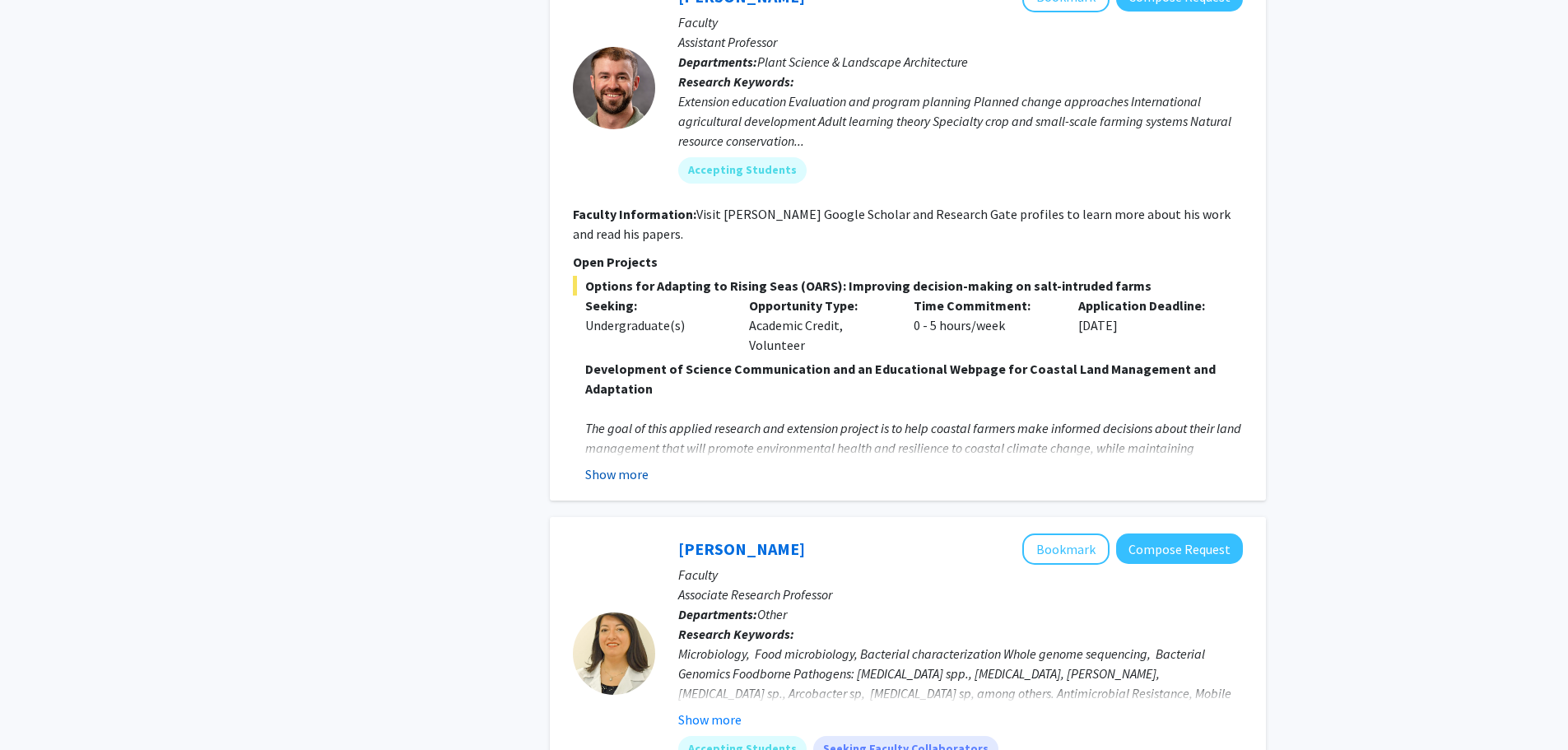
click at [630, 464] on button "Show more" at bounding box center [616, 474] width 63 height 20
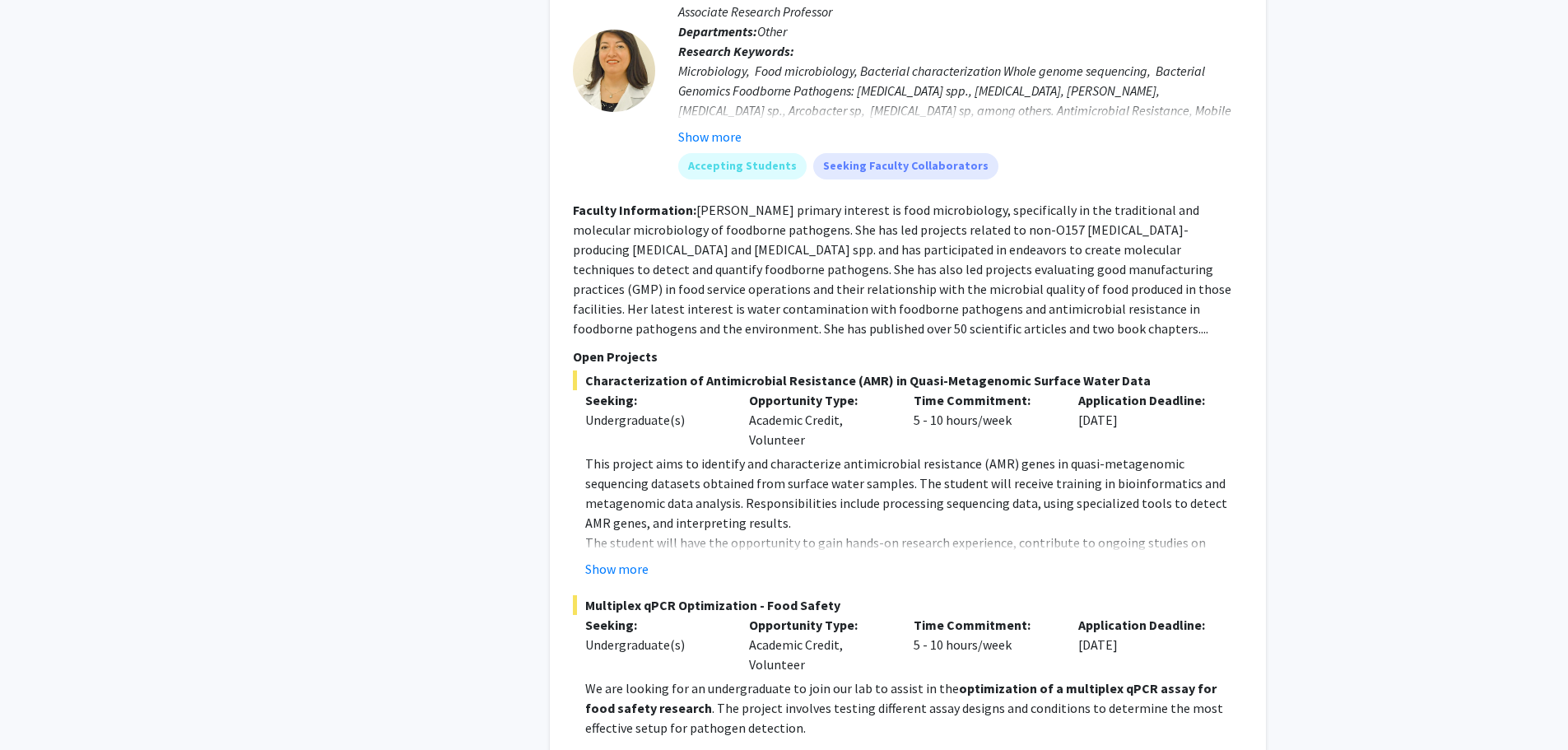
scroll to position [3374, 0]
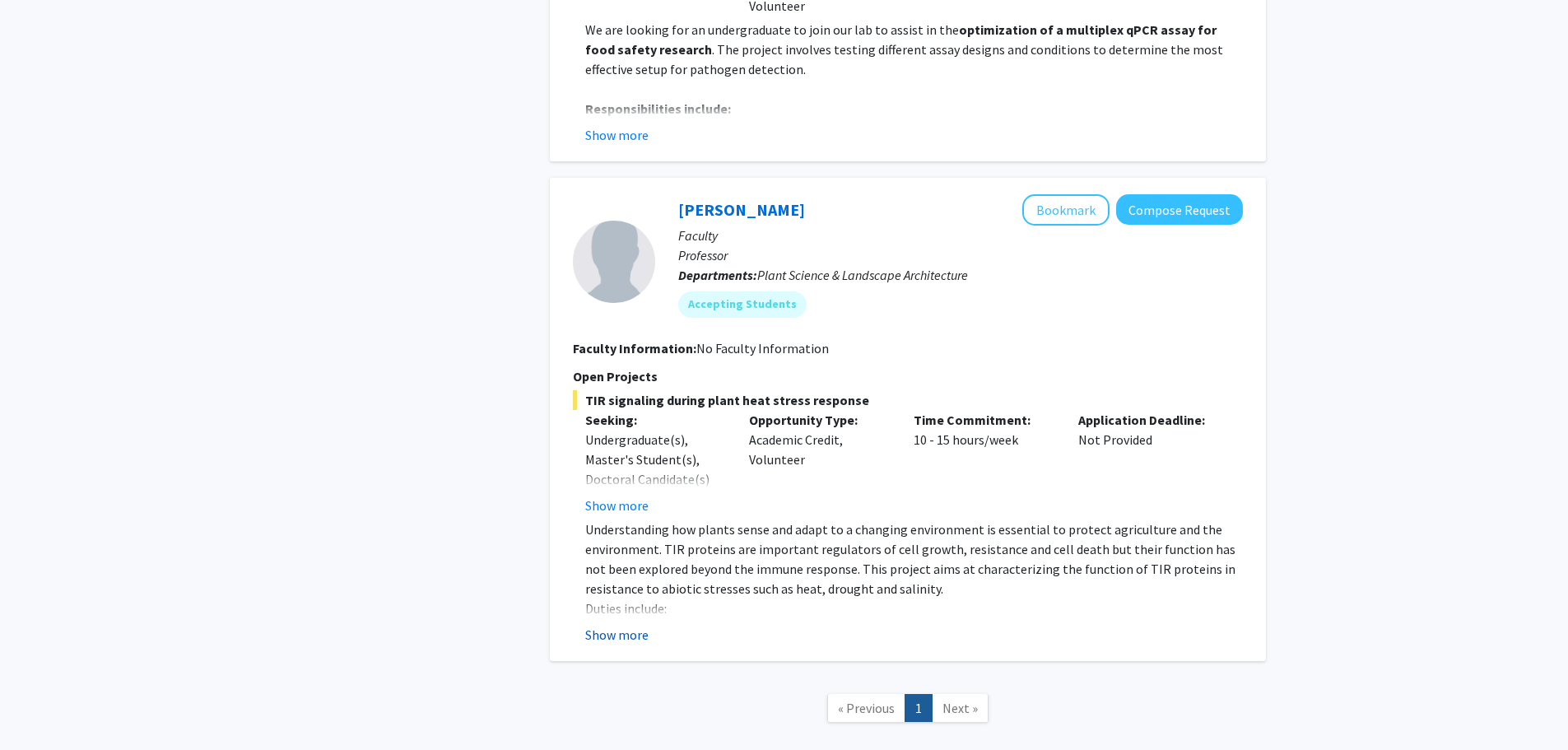
click at [639, 625] on button "Show more" at bounding box center [616, 635] width 63 height 20
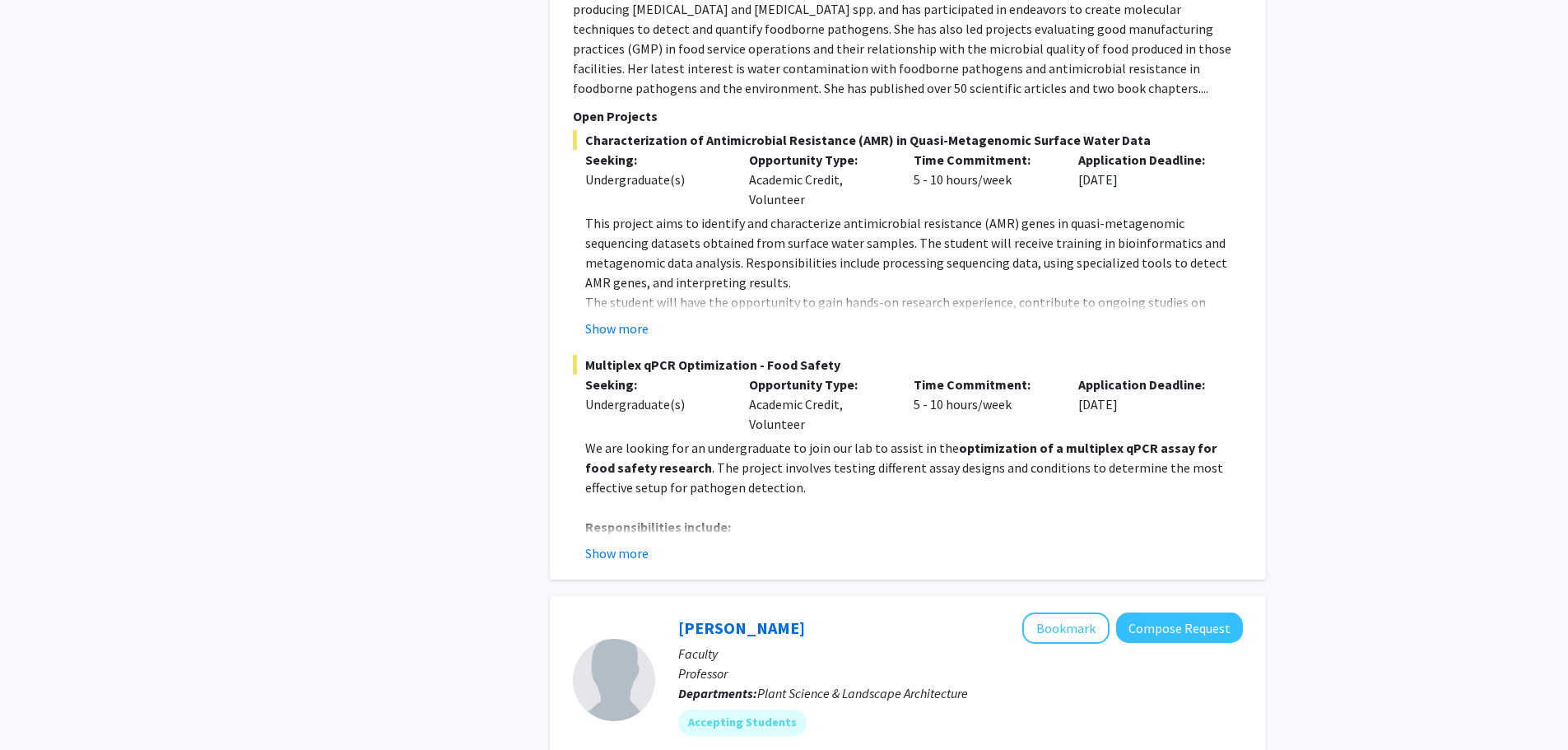
scroll to position [2963, 0]
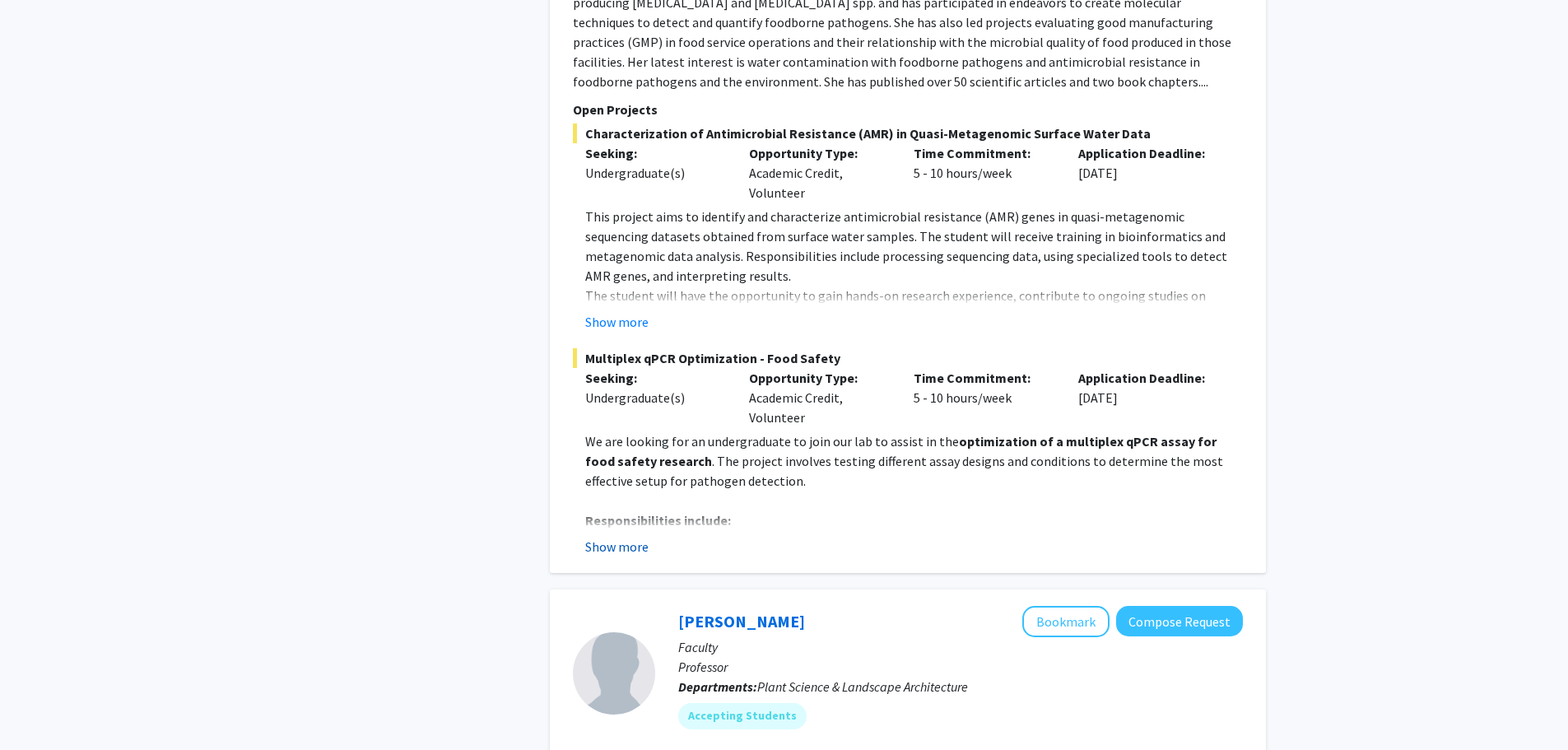
click at [624, 537] on button "Show more" at bounding box center [616, 547] width 63 height 20
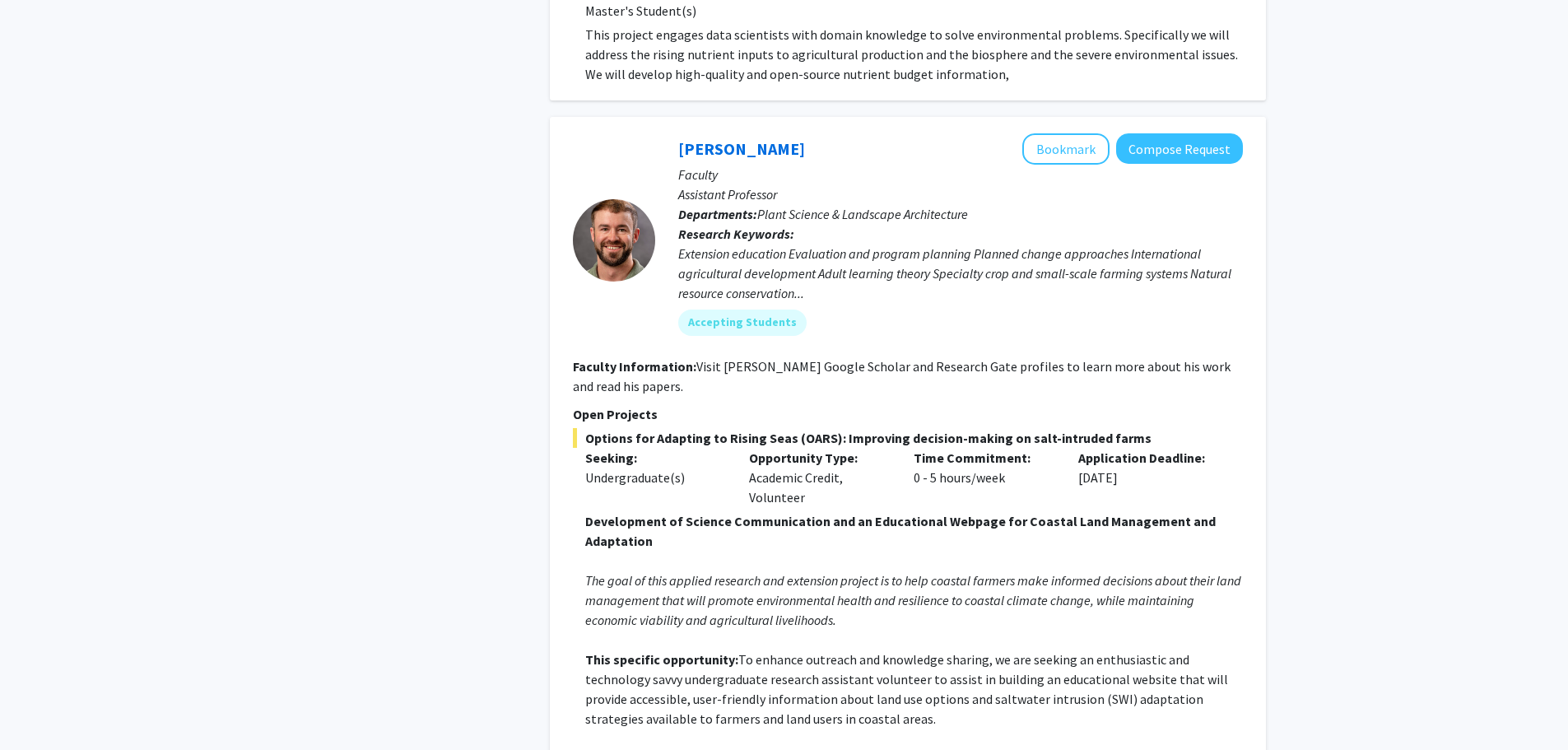
scroll to position [1235, 0]
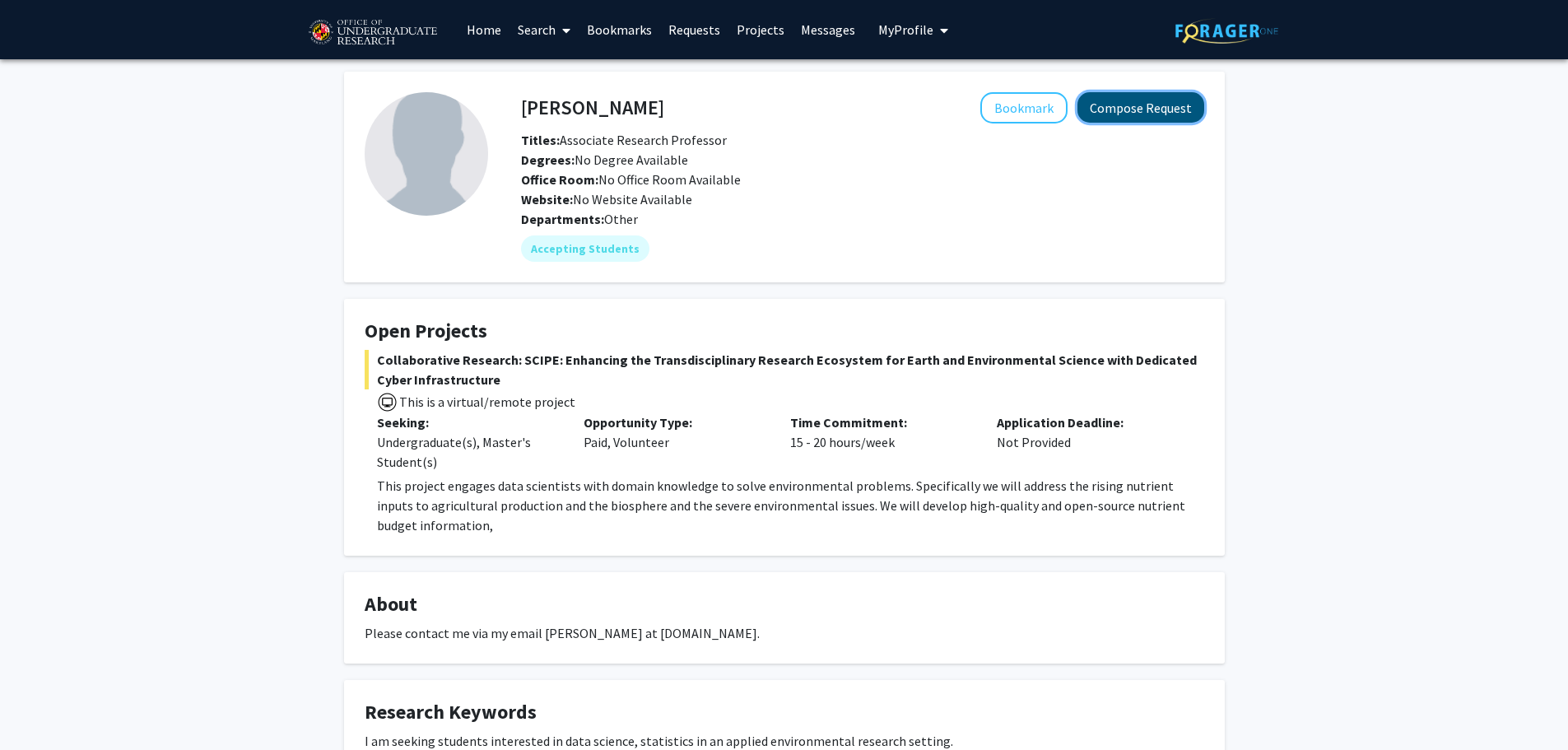
click at [1118, 119] on button "Compose Request" at bounding box center [1140, 107] width 127 height 30
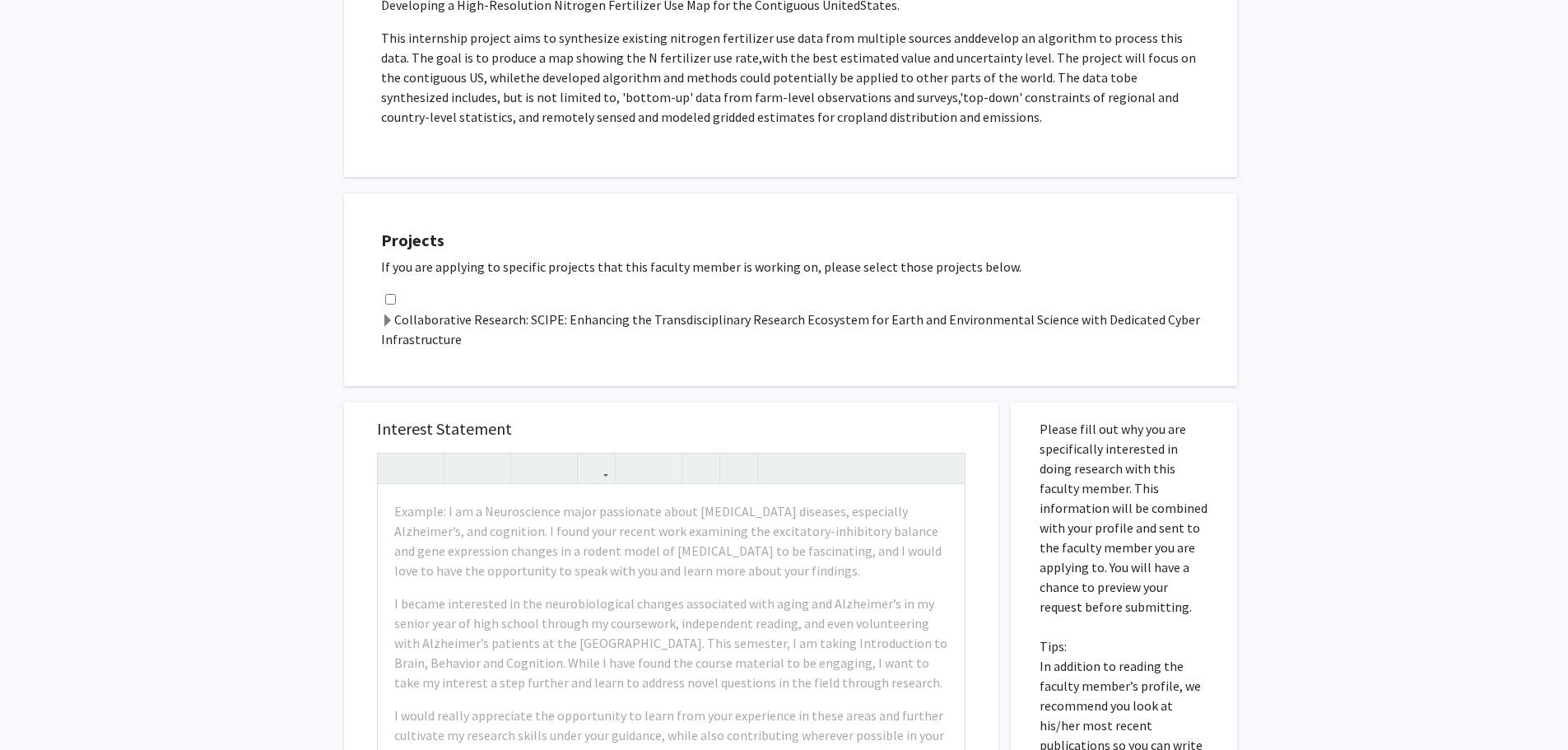
scroll to position [329, 0]
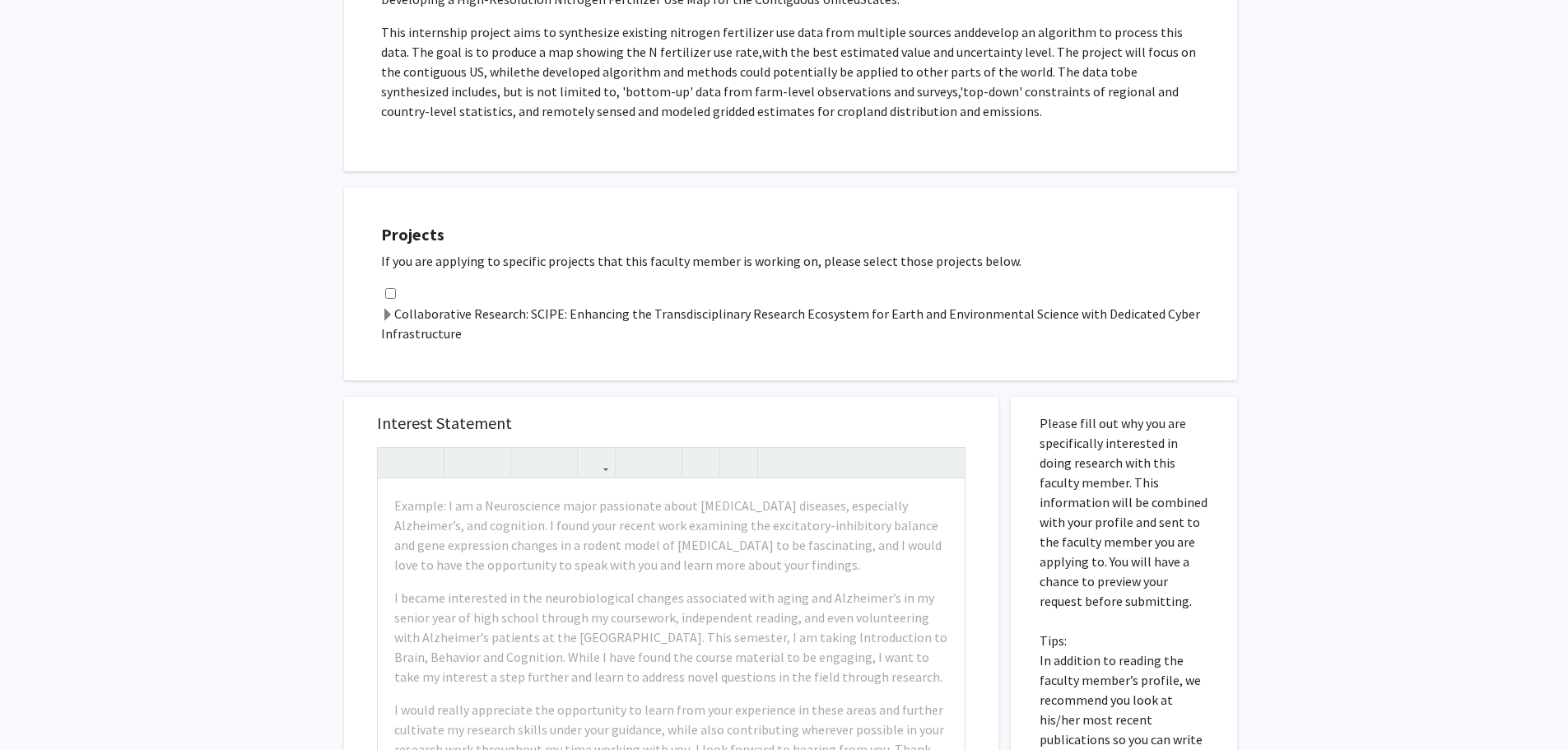
click at [389, 291] on input "checkbox" at bounding box center [390, 293] width 11 height 11
checkbox input "true"
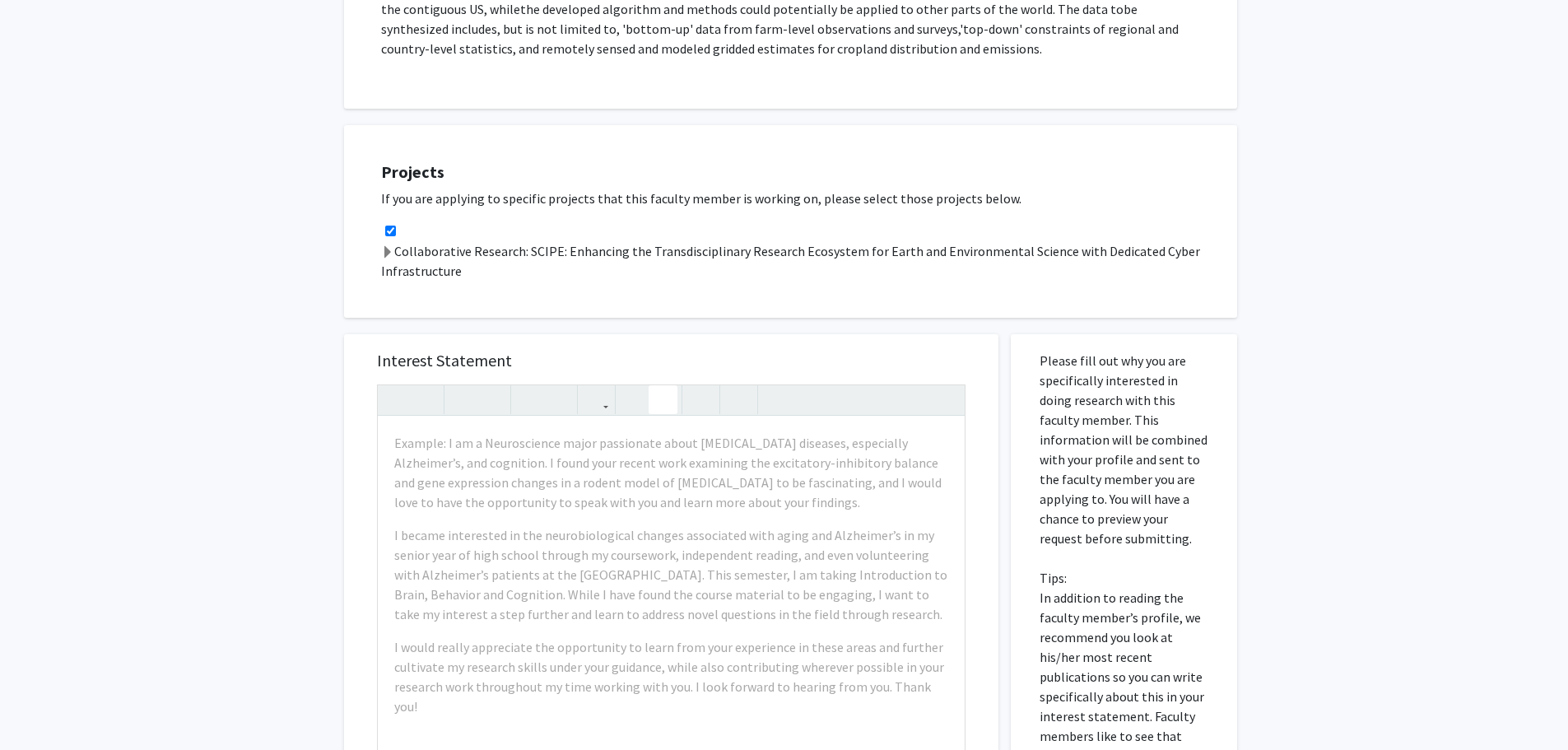
scroll to position [494, 0]
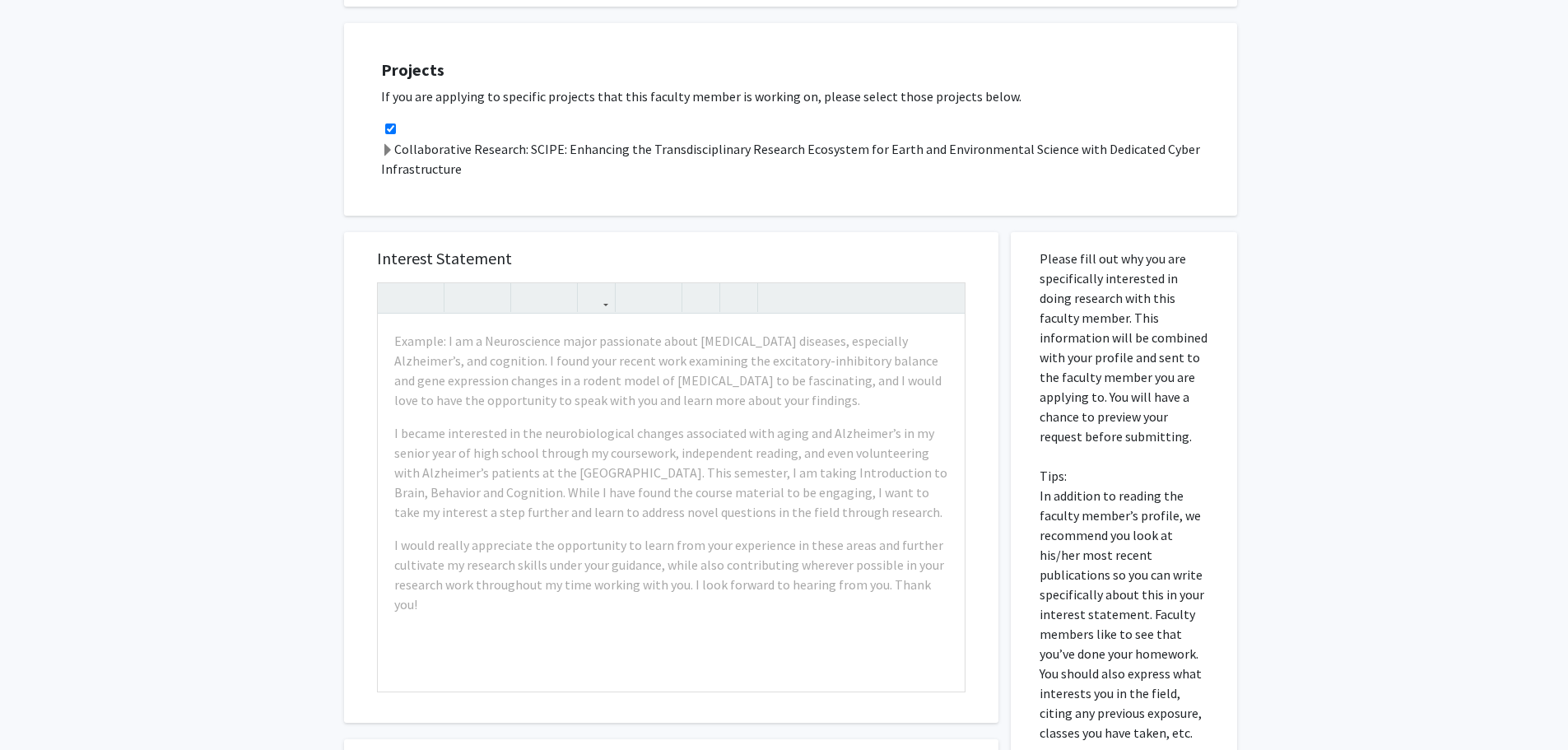
click at [814, 194] on div "Projects If you are applying to specific projects that this faculty member is w…" at bounding box center [801, 119] width 872 height 151
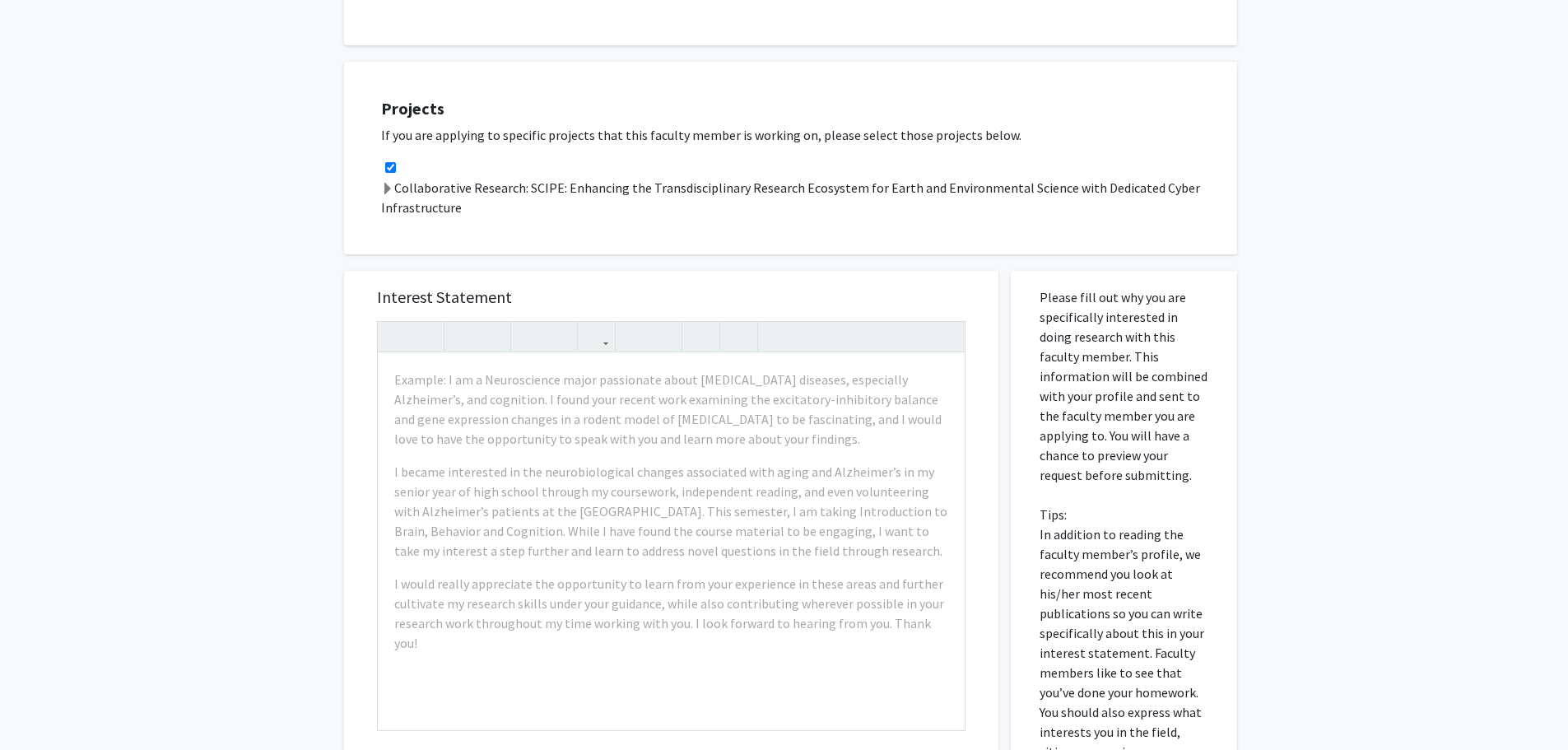
scroll to position [132, 0]
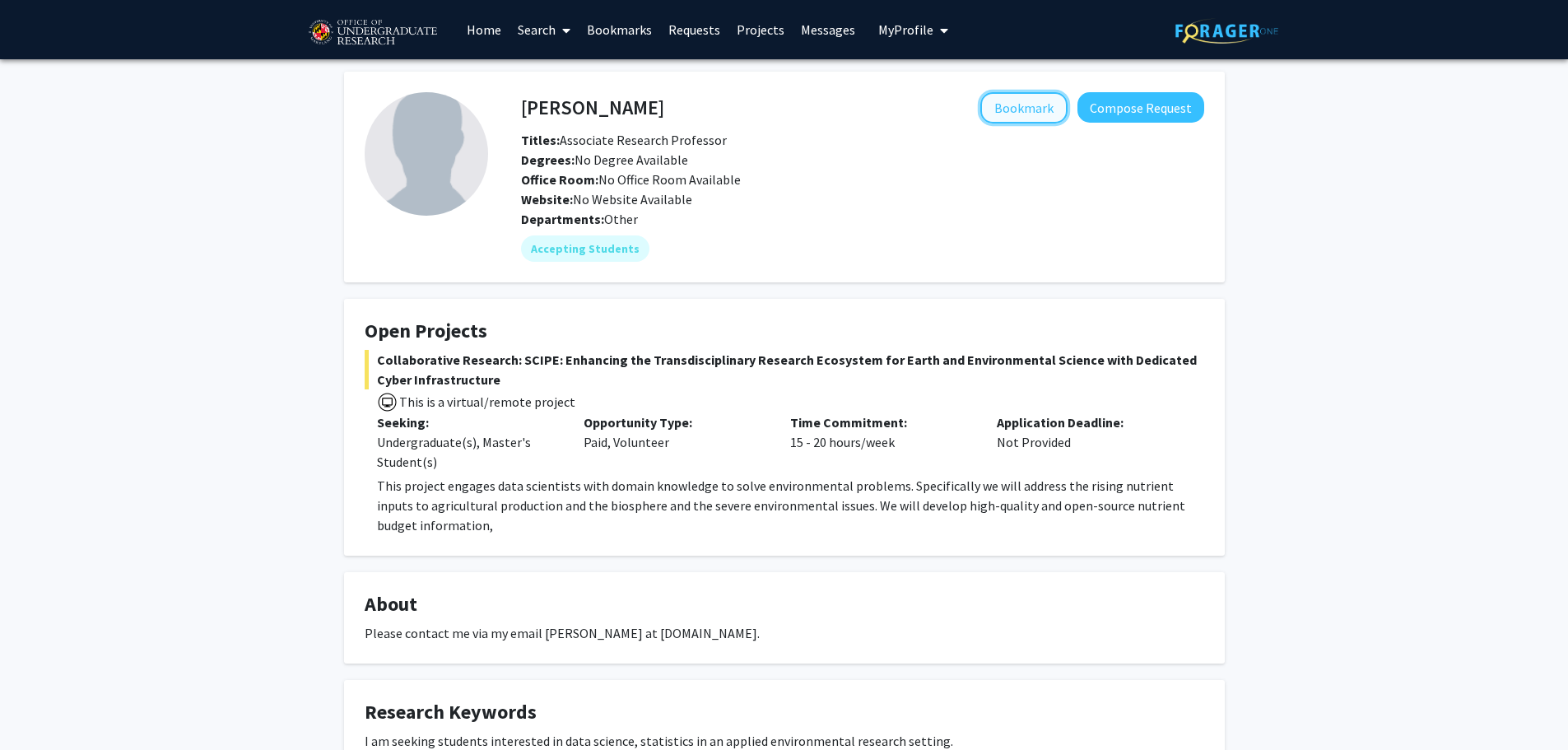
click at [1023, 107] on button "Bookmark" at bounding box center [1023, 107] width 87 height 31
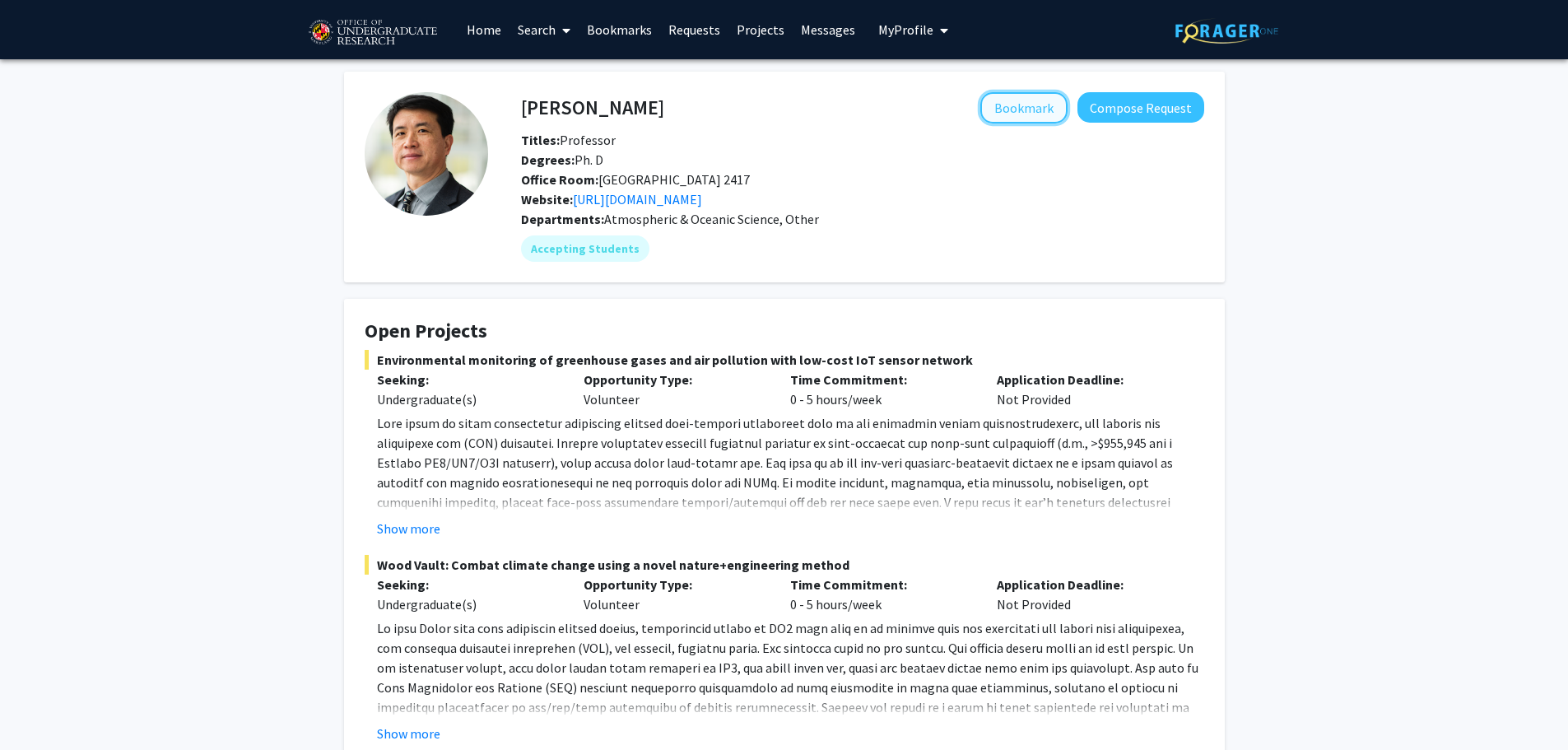
click at [1049, 118] on button "Bookmark" at bounding box center [1023, 107] width 87 height 31
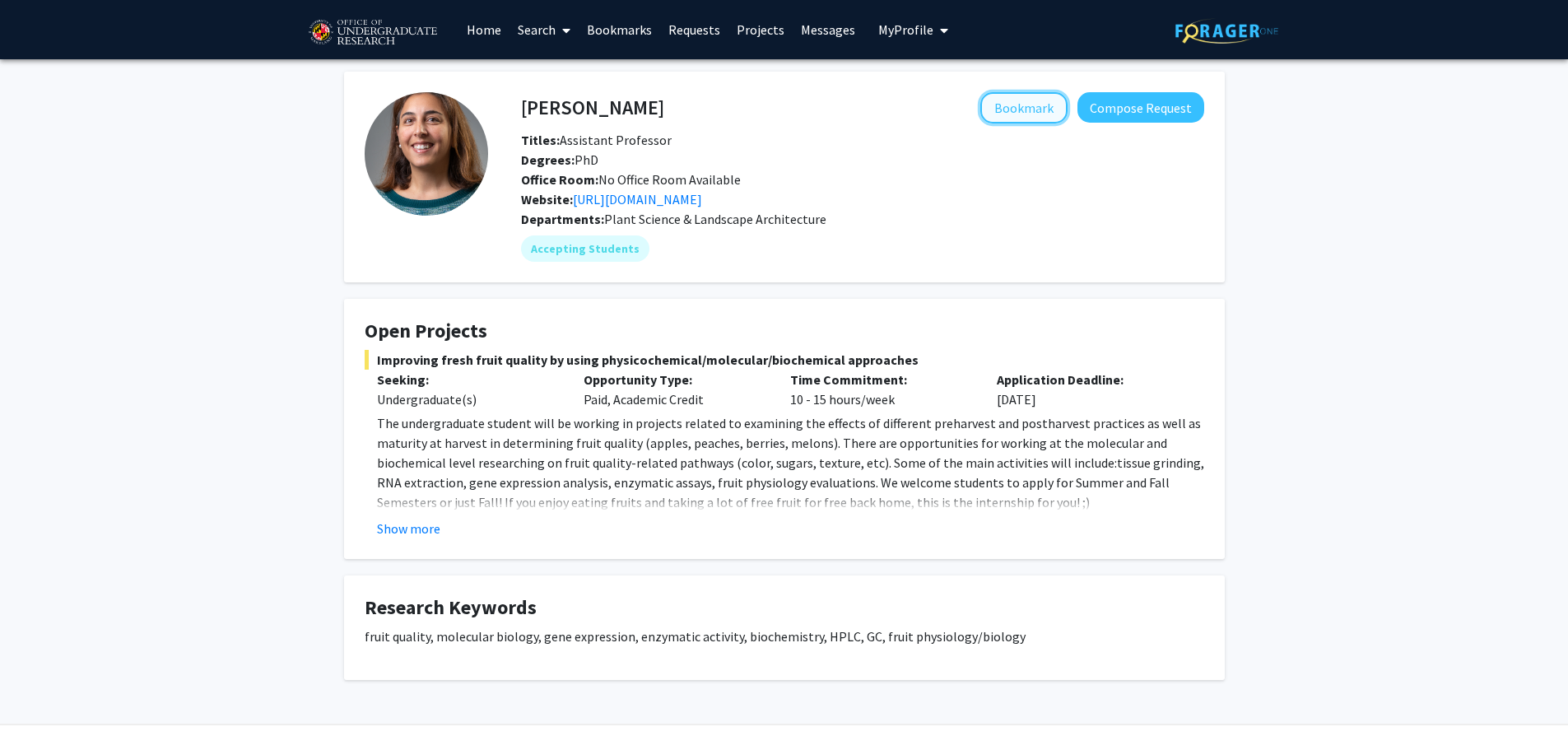
click at [1049, 118] on button "Bookmark" at bounding box center [1023, 107] width 87 height 31
